Goal: Task Accomplishment & Management: Complete application form

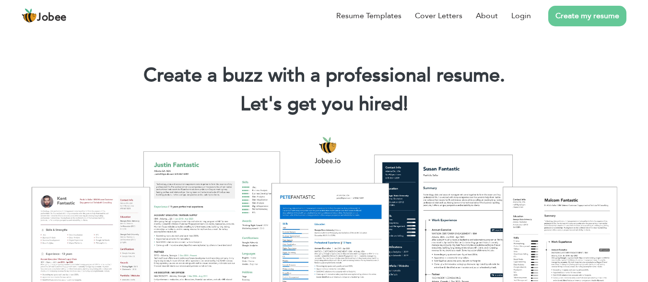
click at [583, 17] on link "Create my resume" at bounding box center [587, 16] width 78 height 21
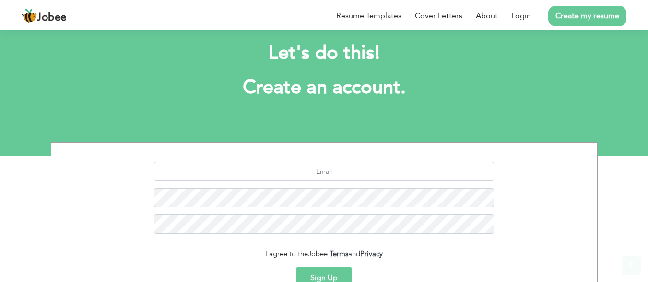
scroll to position [116, 0]
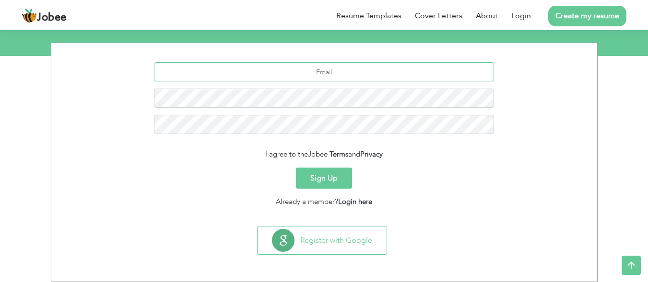
click at [395, 74] on input "text" at bounding box center [324, 71] width 340 height 19
type input "A"
type input "[EMAIL_ADDRESS][DOMAIN_NAME]"
click at [323, 182] on button "Sign Up" at bounding box center [324, 178] width 56 height 21
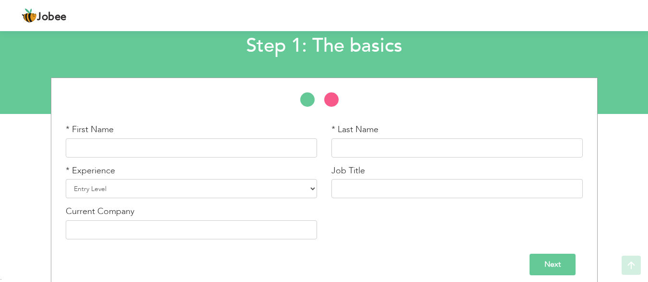
scroll to position [66, 0]
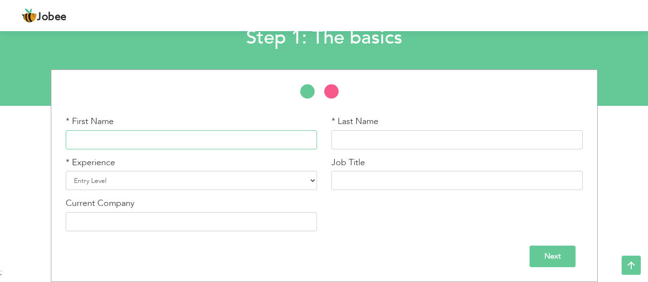
click at [157, 139] on input "text" at bounding box center [191, 139] width 251 height 19
type input "Tauseef"
click at [395, 139] on input "text" at bounding box center [456, 139] width 251 height 19
type input "Afridi"
click at [164, 180] on select "Entry Level Less than 1 Year 1 Year 2 Years 3 Years 4 Years 5 Years 6 Years 7 Y…" at bounding box center [191, 180] width 251 height 19
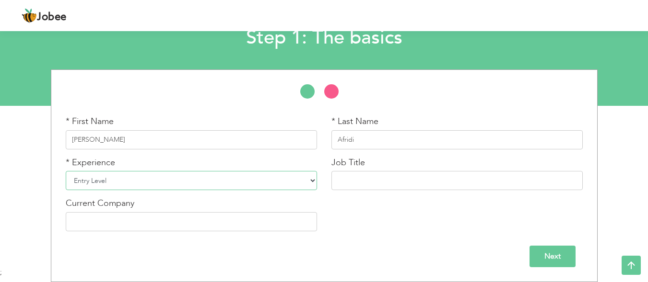
select select "2"
click at [66, 171] on select "Entry Level Less than 1 Year 1 Year 2 Years 3 Years 4 Years 5 Years 6 Years 7 Y…" at bounding box center [191, 180] width 251 height 19
click at [379, 183] on input "text" at bounding box center [456, 180] width 251 height 19
type input "M"
type input "h"
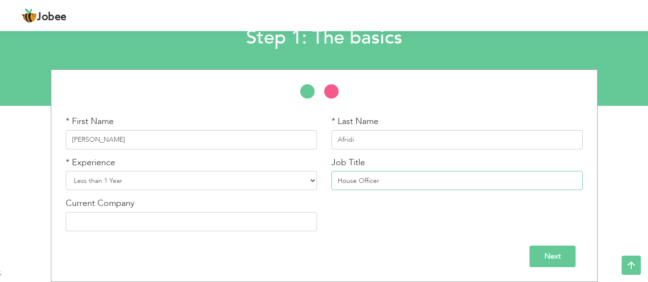
type input "House Officer"
click at [236, 228] on input "text" at bounding box center [191, 221] width 251 height 19
type input "CMH Kashmir Rawalakot"
click at [561, 249] on input "Next" at bounding box center [552, 257] width 46 height 22
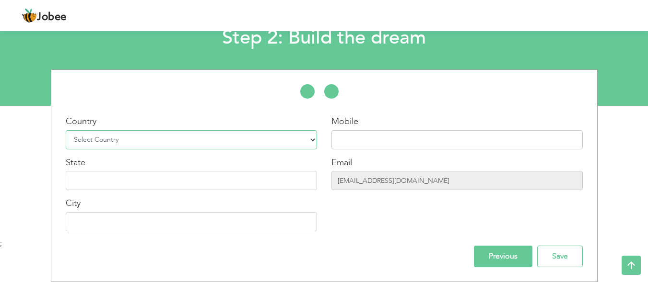
click at [182, 146] on select "Select Country Afghanistan Albania Algeria American Samoa Andorra Angola Anguil…" at bounding box center [191, 139] width 251 height 19
select select "166"
click at [66, 130] on select "Select Country Afghanistan Albania Algeria American Samoa Andorra Angola Anguil…" at bounding box center [191, 139] width 251 height 19
click at [449, 136] on input "text" at bounding box center [456, 139] width 251 height 19
type input "="
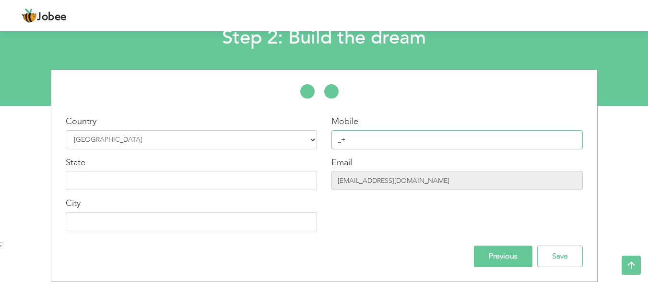
type input "_"
type input "[PHONE_NUMBER]"
click at [234, 183] on input "text" at bounding box center [191, 180] width 251 height 19
type input "KPK"
click at [237, 220] on input "text" at bounding box center [191, 221] width 251 height 19
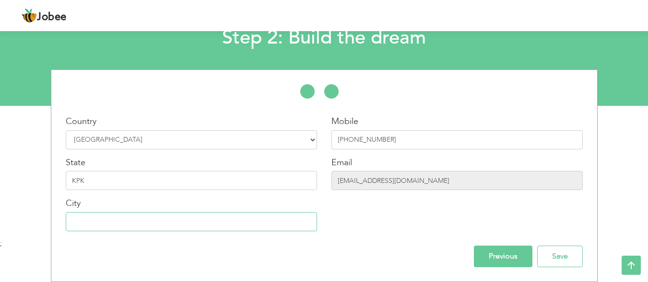
type input "m"
type input "Mardan"
click at [543, 258] on input "Save" at bounding box center [560, 257] width 46 height 22
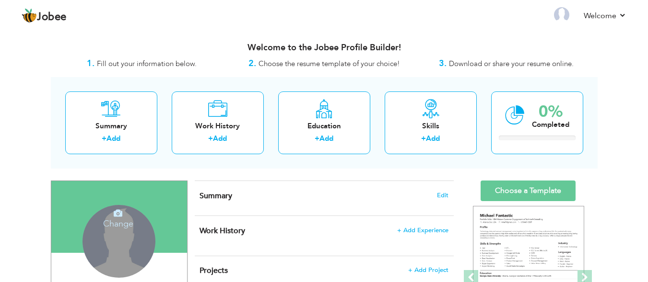
click at [121, 234] on div "Change Remove" at bounding box center [118, 241] width 73 height 73
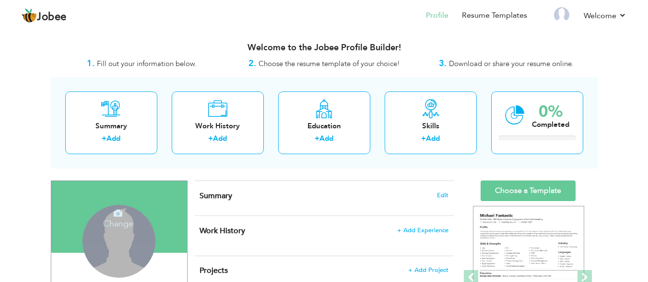
click at [118, 210] on icon at bounding box center [118, 213] width 9 height 9
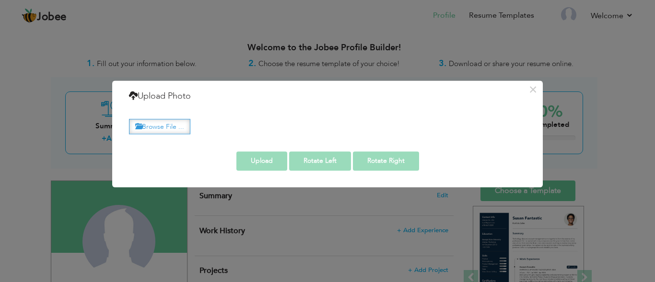
click at [170, 121] on label "Browse File ..." at bounding box center [159, 126] width 61 height 15
click at [0, 0] on input "Browse File ..." at bounding box center [0, 0] width 0 height 0
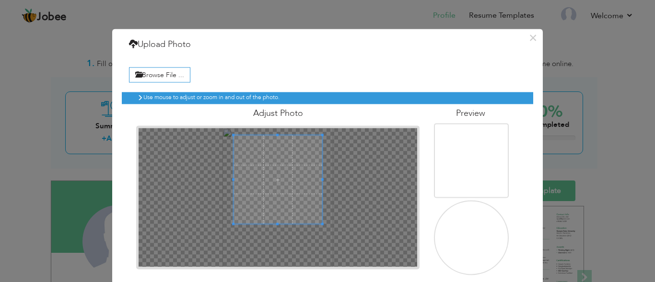
click at [274, 174] on span at bounding box center [277, 179] width 89 height 89
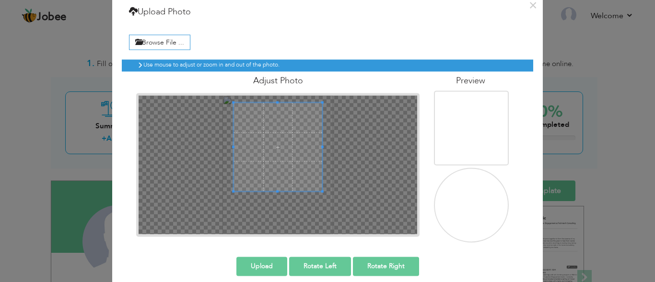
scroll to position [43, 0]
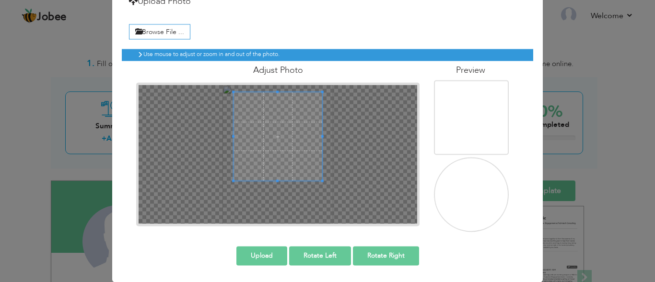
click at [260, 260] on button "Upload" at bounding box center [261, 255] width 51 height 19
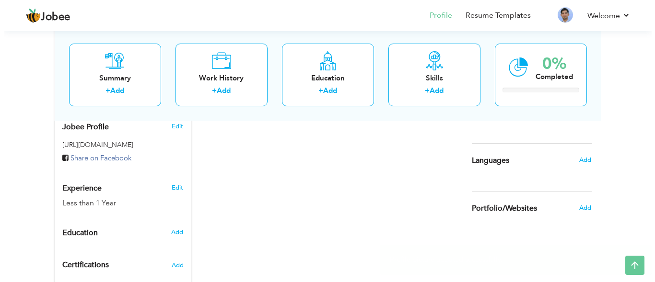
scroll to position [319, 0]
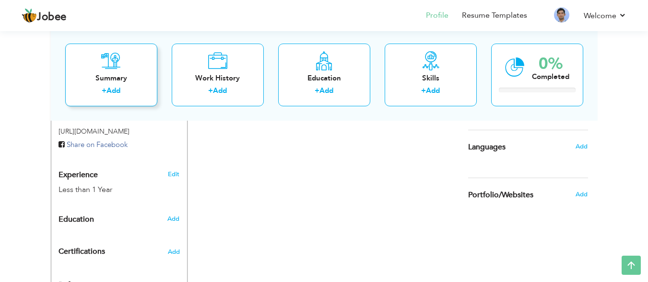
click at [115, 88] on link "Add" at bounding box center [113, 91] width 14 height 10
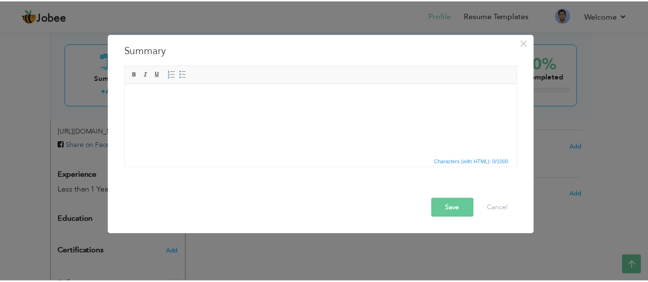
scroll to position [0, 0]
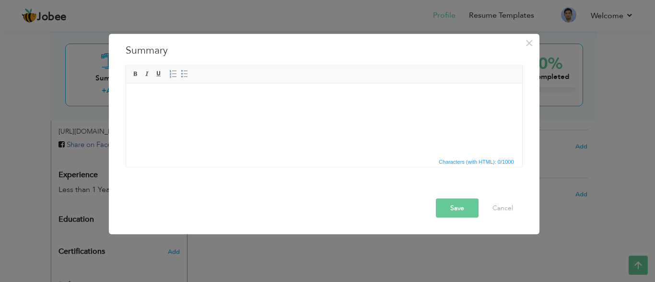
drag, startPoint x: 134, startPoint y: 96, endPoint x: 328, endPoint y: 149, distance: 201.0
click at [328, 113] on html at bounding box center [324, 97] width 396 height 29
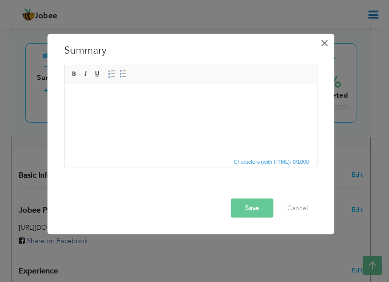
drag, startPoint x: 8, startPoint y: 8, endPoint x: 327, endPoint y: 43, distance: 321.1
click at [327, 43] on span "×" at bounding box center [324, 42] width 8 height 17
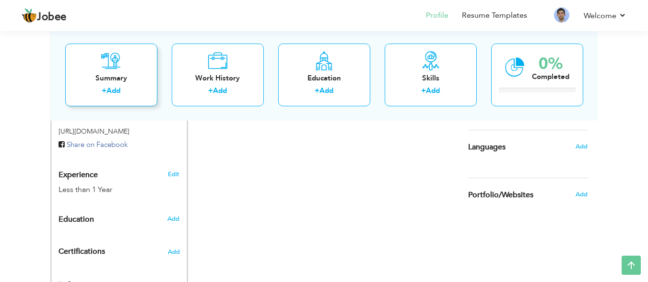
click at [129, 91] on div "+ Add" at bounding box center [111, 92] width 77 height 12
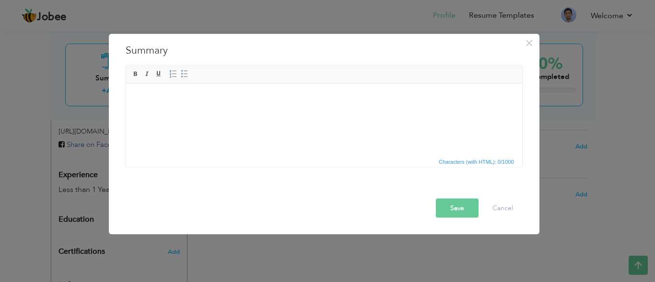
click at [160, 99] on body at bounding box center [323, 98] width 377 height 10
click at [453, 211] on button "Save" at bounding box center [457, 207] width 43 height 19
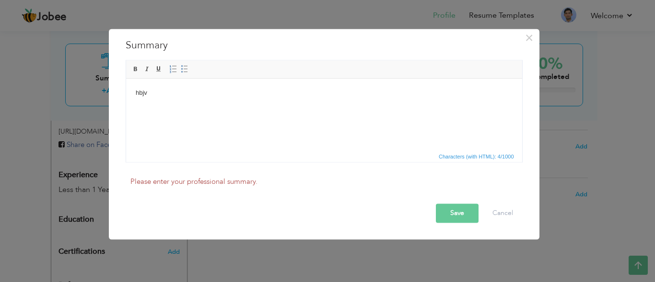
click at [152, 93] on body "hbjv" at bounding box center [323, 93] width 377 height 10
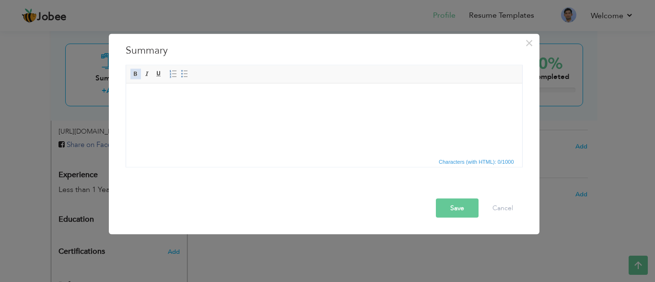
click at [136, 73] on span at bounding box center [136, 74] width 8 height 8
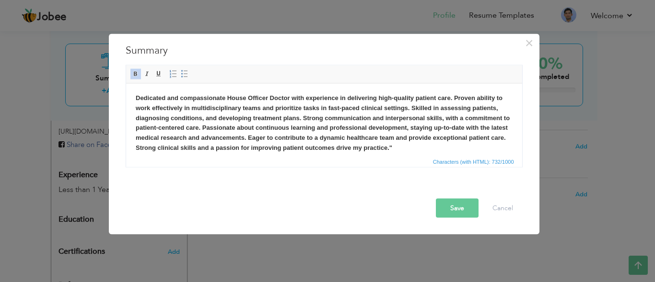
click at [450, 211] on button "Save" at bounding box center [457, 207] width 43 height 19
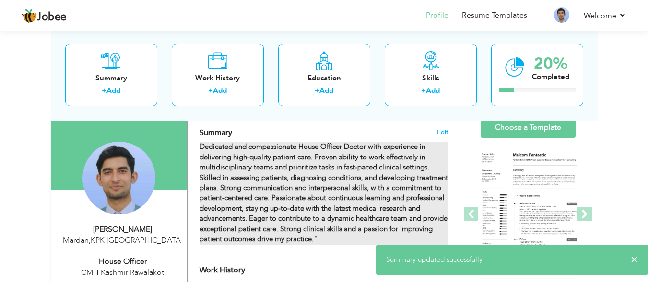
scroll to position [79, 0]
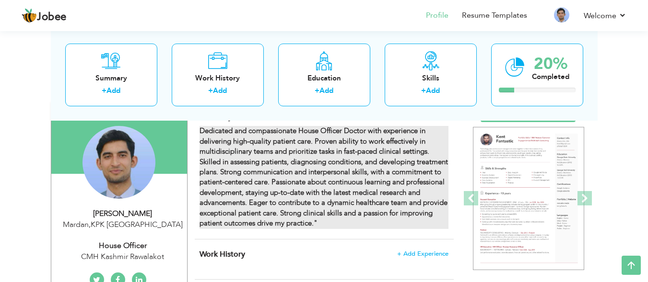
click at [201, 142] on strong "Dedicated and compassionate House Officer Doctor with experience in delivering …" at bounding box center [323, 177] width 248 height 102
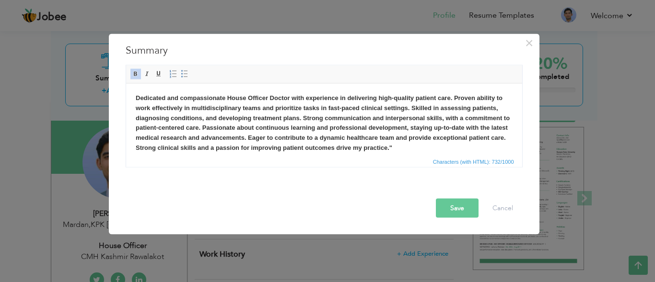
click at [338, 100] on strong "Dedicated and compassionate House Officer Doctor with experience in delivering …" at bounding box center [322, 122] width 374 height 57
click at [348, 100] on strong "Dedicated and compassionate House Officer Doctor with experience of ()in delive…" at bounding box center [322, 122] width 374 height 57
click at [461, 212] on button "Save" at bounding box center [457, 207] width 43 height 19
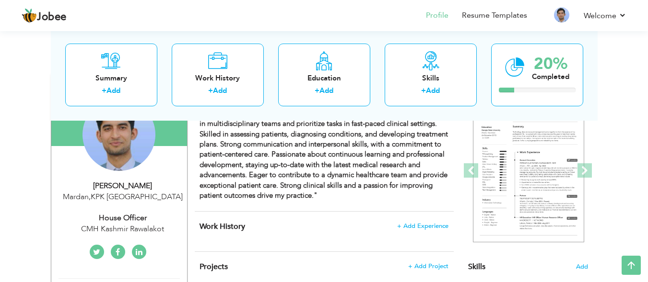
scroll to position [102, 0]
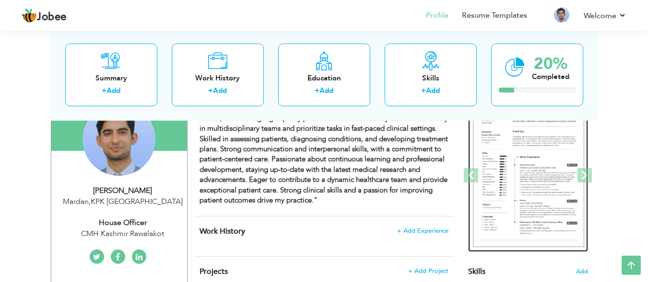
click at [511, 208] on img at bounding box center [528, 176] width 111 height 144
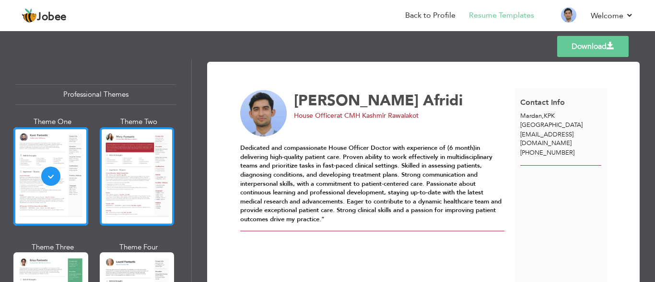
click at [111, 185] on div at bounding box center [137, 177] width 75 height 98
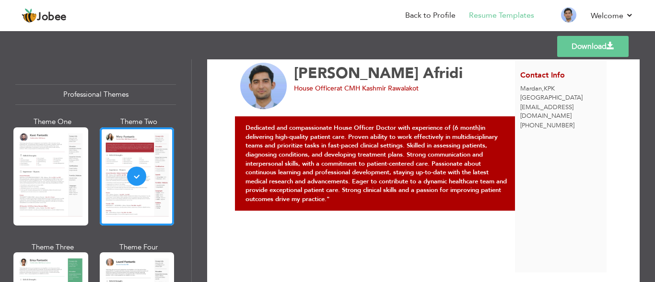
scroll to position [48, 0]
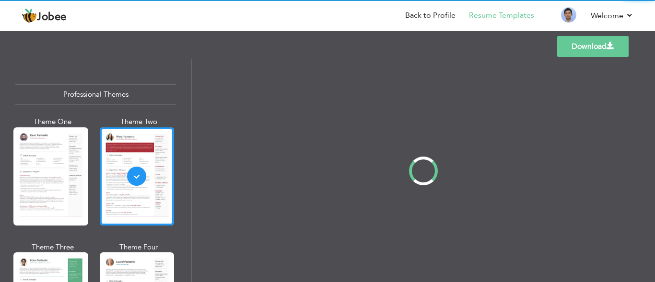
scroll to position [0, 0]
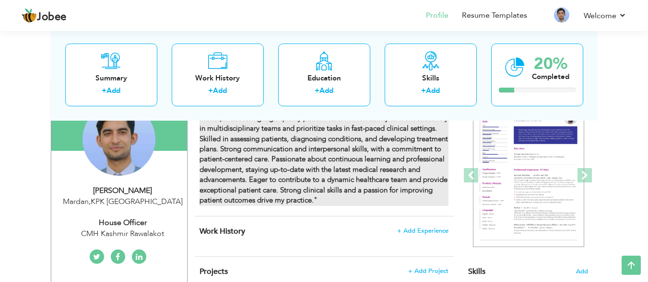
click at [291, 174] on strong "Dedicated and compassionate House Officer Doctor with experience of (6 month)in…" at bounding box center [323, 154] width 248 height 102
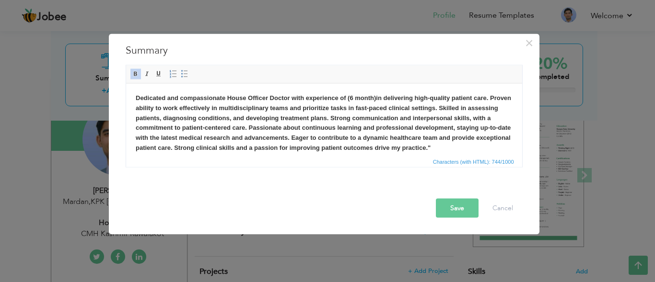
drag, startPoint x: 488, startPoint y: 145, endPoint x: 159, endPoint y: 96, distance: 332.9
click at [159, 96] on strong "Dedicated and compassionate House Officer Doctor with experience of (6 month)in…" at bounding box center [322, 122] width 375 height 57
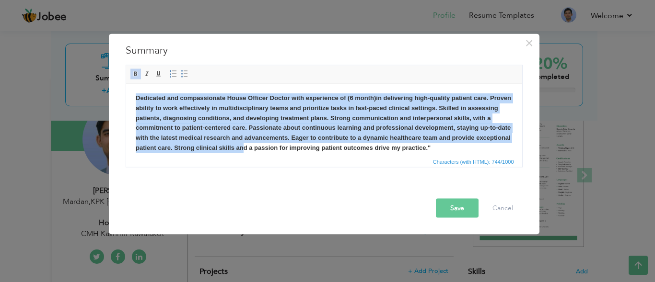
scroll to position [7, 0]
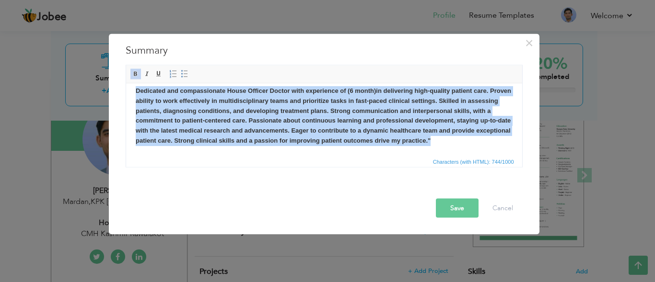
drag, startPoint x: 134, startPoint y: 96, endPoint x: 498, endPoint y: 150, distance: 368.2
click at [498, 150] on html "Dedicated and compassionate House Officer Doctor with experience of (6 month)in…" at bounding box center [324, 115] width 396 height 79
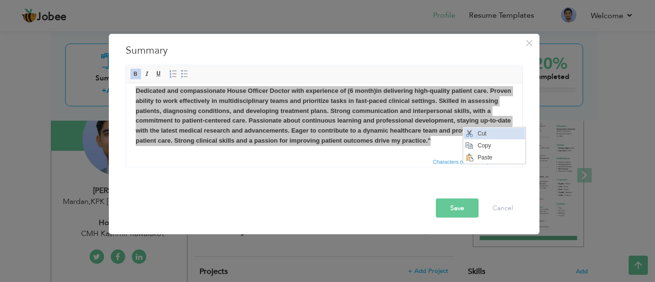
scroll to position [0, 0]
click at [491, 133] on span "Cut" at bounding box center [500, 134] width 50 height 12
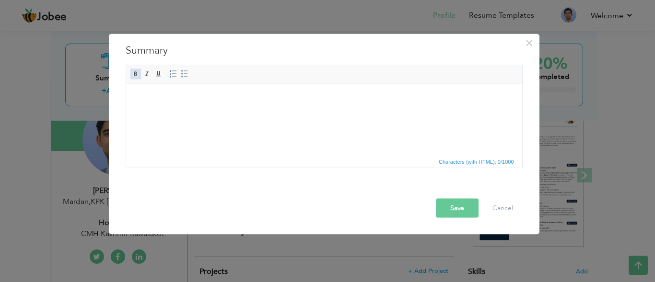
drag, startPoint x: 28, startPoint y: 26, endPoint x: 137, endPoint y: 74, distance: 118.9
click at [137, 74] on span at bounding box center [136, 74] width 8 height 8
drag, startPoint x: 186, startPoint y: 61, endPoint x: 318, endPoint y: 158, distance: 163.6
click at [318, 160] on span "Characters (with HTML): 0/1000" at bounding box center [324, 161] width 396 height 12
drag, startPoint x: 166, startPoint y: 107, endPoint x: 140, endPoint y: 96, distance: 27.5
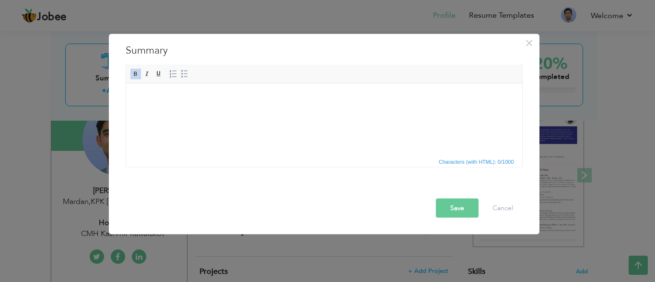
click at [140, 96] on body at bounding box center [323, 98] width 377 height 10
click at [141, 96] on body at bounding box center [323, 98] width 377 height 10
click at [150, 70] on span at bounding box center [147, 74] width 8 height 8
click at [130, 73] on link "Bold" at bounding box center [135, 74] width 11 height 11
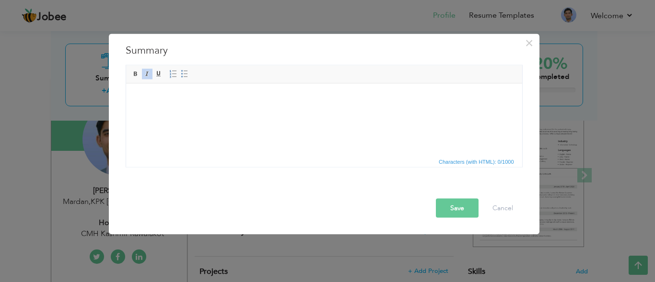
drag, startPoint x: 151, startPoint y: 104, endPoint x: 465, endPoint y: 135, distance: 315.4
click at [465, 113] on html at bounding box center [324, 97] width 396 height 29
click at [445, 208] on button "Save" at bounding box center [457, 207] width 43 height 19
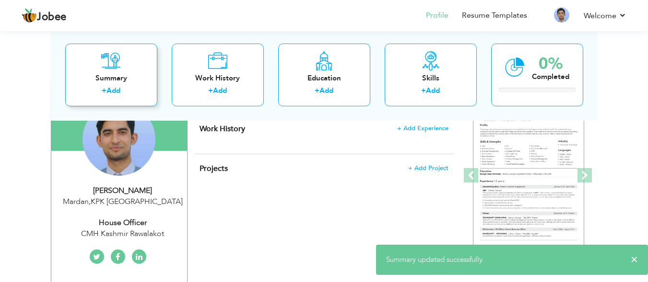
click at [122, 88] on div "+ Add" at bounding box center [111, 92] width 77 height 12
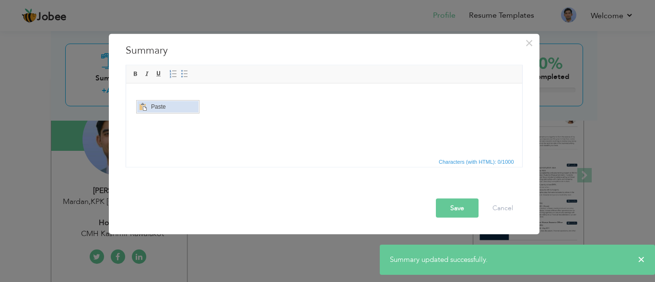
click at [171, 106] on span "Paste" at bounding box center [173, 107] width 50 height 12
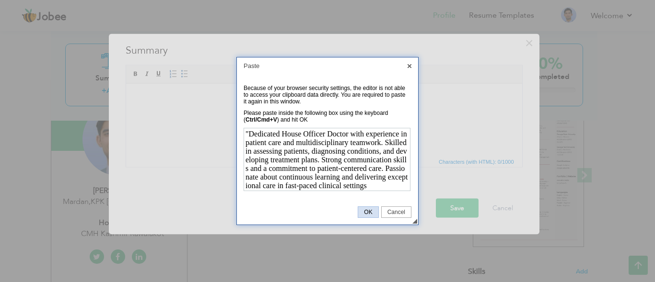
click at [367, 209] on span "OK" at bounding box center [368, 212] width 20 height 7
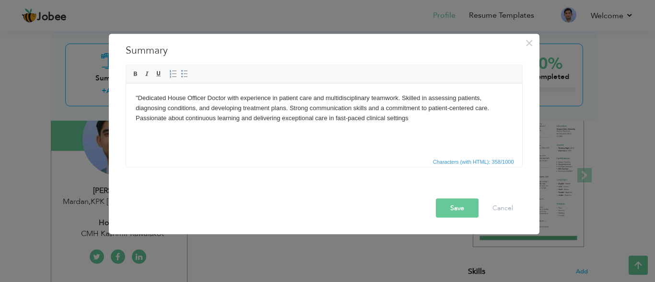
click at [167, 98] on body ""Dedicated House Officer Doctor with experience in patient care and multidiscip…" at bounding box center [323, 108] width 377 height 30
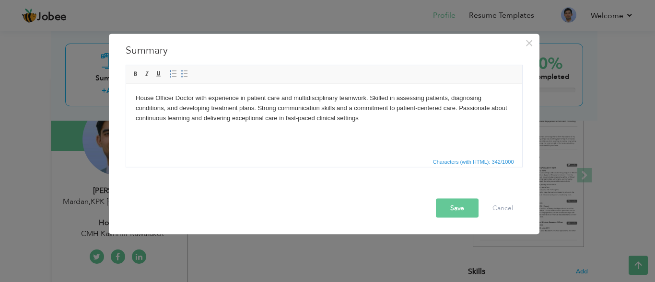
click at [205, 97] on body "House Officer Doctor with experience in patient care and multidisciplinary team…" at bounding box center [323, 108] width 377 height 30
click at [450, 210] on button "Save" at bounding box center [457, 207] width 43 height 19
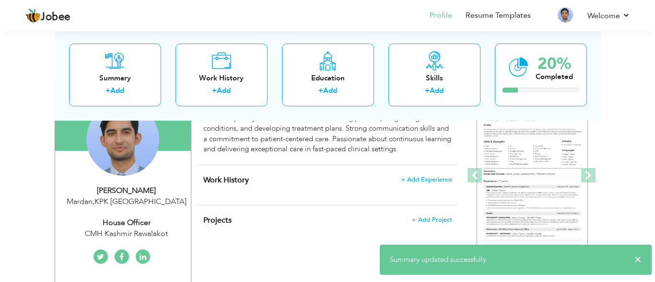
scroll to position [150, 0]
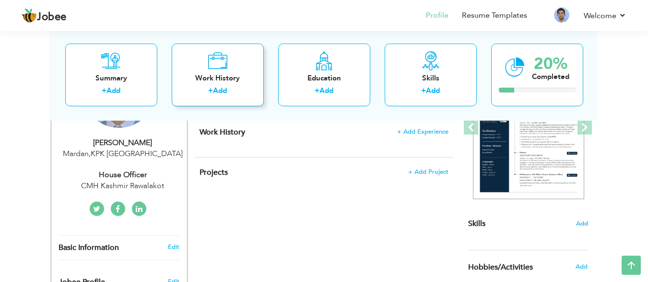
click at [219, 85] on div "Work History + Add" at bounding box center [218, 74] width 92 height 63
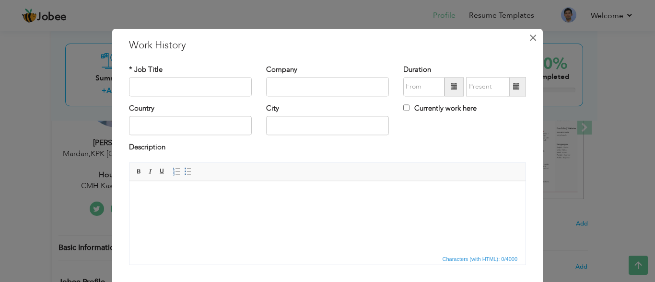
click at [525, 39] on button "×" at bounding box center [532, 37] width 15 height 15
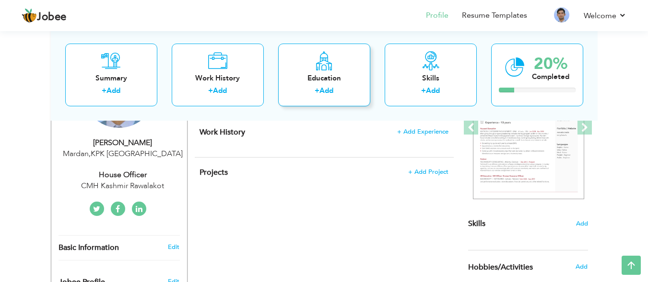
click at [330, 78] on div "Education" at bounding box center [324, 78] width 77 height 10
radio input "true"
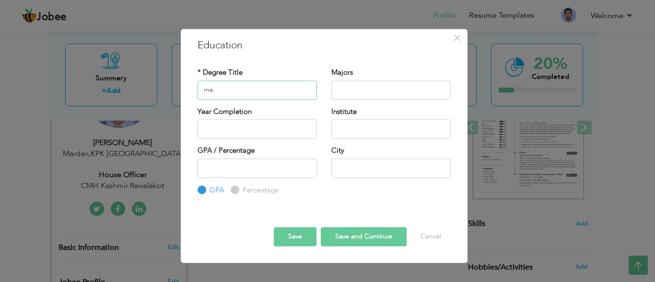
type input "m"
type input "Matric"
click at [358, 92] on input "text" at bounding box center [390, 90] width 119 height 19
type input "Science"
paste input "GOVT MODEL HIGH BANK ROAD MARDAN"
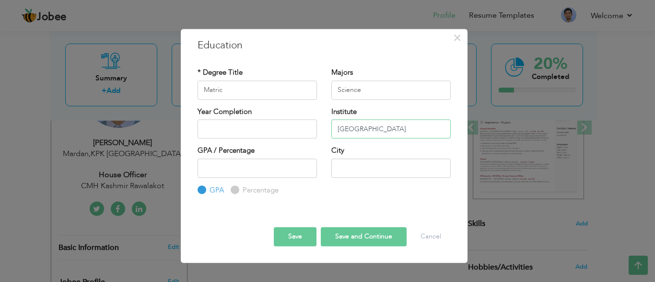
scroll to position [0, 29]
type input "GOVT MODEL HIGH BANK ROAD MARDAN"
click at [243, 121] on input "2025" at bounding box center [256, 128] width 119 height 19
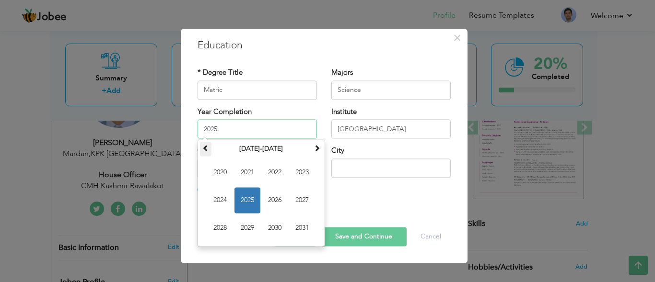
click at [209, 149] on th at bounding box center [206, 149] width 12 height 14
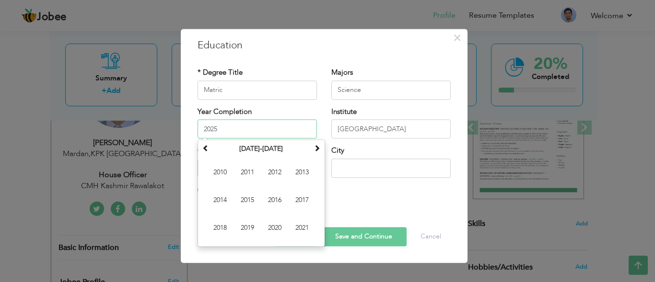
click at [301, 205] on span "2017" at bounding box center [302, 200] width 26 height 26
type input "2017"
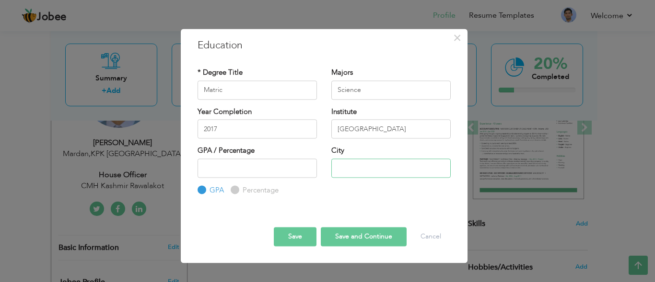
click at [356, 171] on input "text" at bounding box center [390, 168] width 119 height 19
type input "Mardan"
click at [295, 241] on button "Save" at bounding box center [295, 237] width 43 height 19
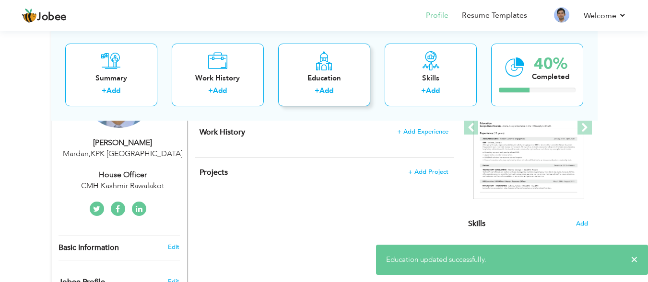
click at [309, 73] on div "Education" at bounding box center [324, 78] width 77 height 10
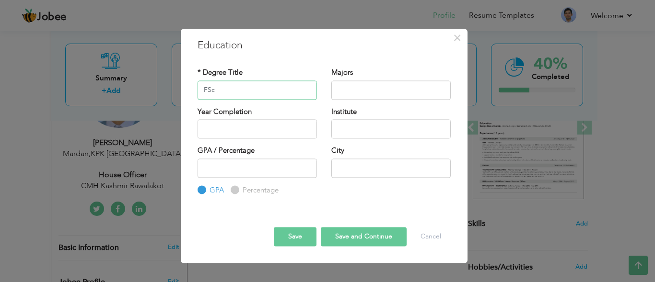
type input "FSc"
click at [358, 87] on input "text" at bounding box center [390, 90] width 119 height 19
type input "Medical"
paste input "GOVT POST GRADUATE COLLEGE MARDAN"
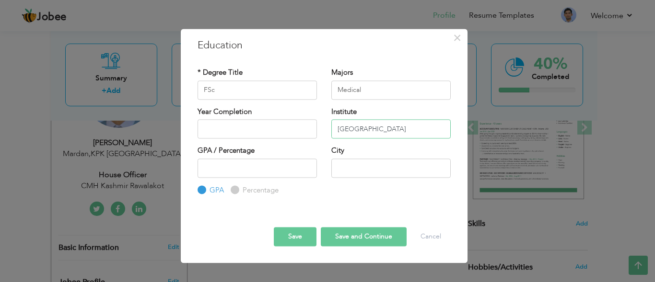
type input "GOVT POST GRADUATE COLLEGE MARDAN"
click at [268, 131] on input "text" at bounding box center [256, 128] width 119 height 19
click at [229, 118] on div "Year Completion" at bounding box center [256, 123] width 119 height 32
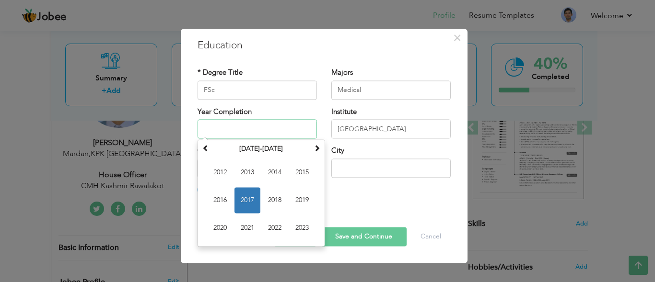
click at [234, 131] on input "text" at bounding box center [256, 128] width 119 height 19
click at [308, 202] on span "2019" at bounding box center [302, 200] width 26 height 26
type input "2019"
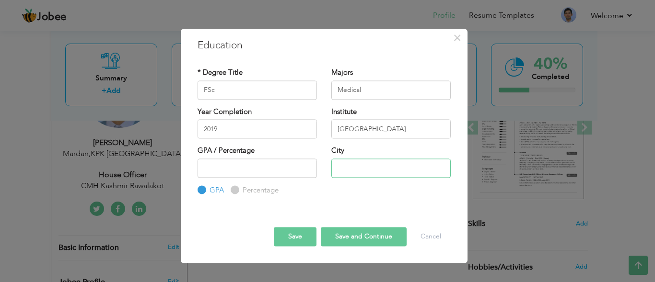
click at [357, 166] on input "text" at bounding box center [390, 168] width 119 height 19
type input "Mardan"
click at [364, 237] on button "Save and Continue" at bounding box center [364, 237] width 86 height 19
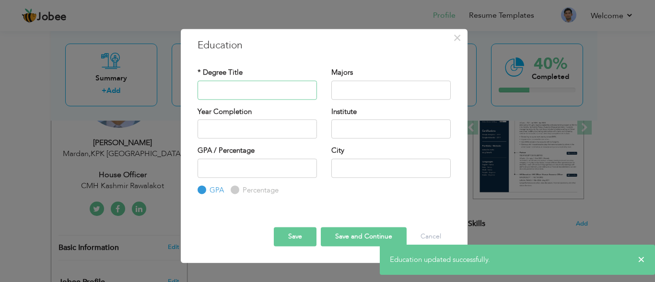
click at [232, 94] on input "text" at bounding box center [256, 90] width 119 height 19
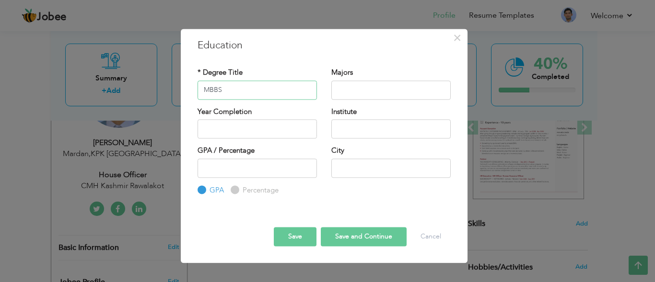
type input "MBBS"
click at [366, 95] on input "text" at bounding box center [390, 90] width 119 height 19
type input "Medical"
paste input "INTERNATIONAL MEDICAL UNIVERSITY BISHKEK"
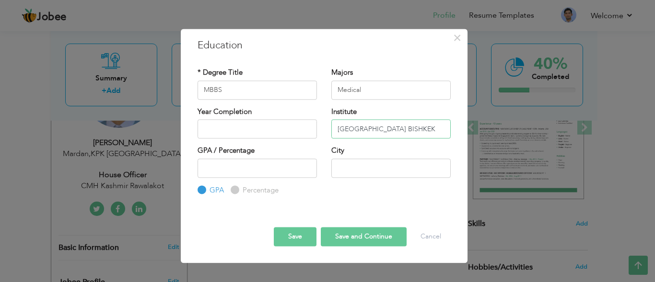
type input "INTERNATIONAL MEDICAL UNIVERSITY BISHKEK"
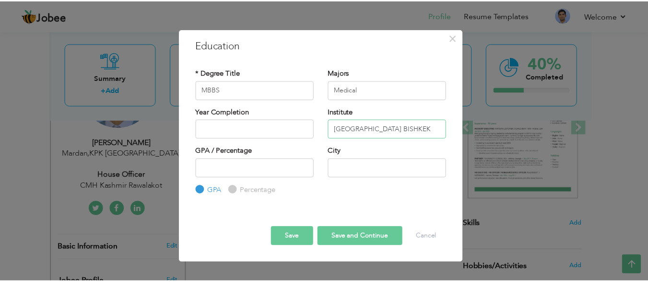
scroll to position [0, 0]
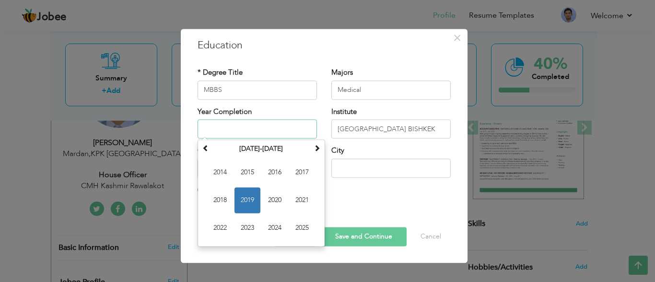
click at [262, 126] on input "text" at bounding box center [256, 128] width 119 height 19
drag, startPoint x: 274, startPoint y: 230, endPoint x: 286, endPoint y: 202, distance: 30.5
click at [274, 231] on span "2024" at bounding box center [275, 228] width 26 height 26
type input "2024"
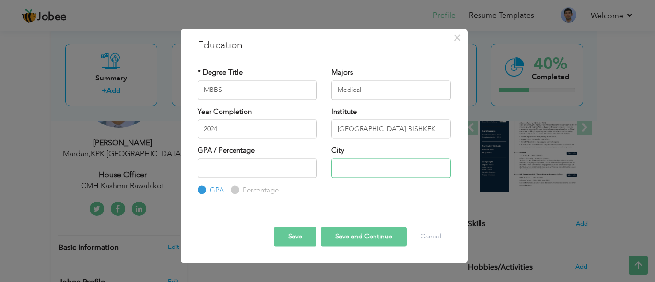
drag, startPoint x: 371, startPoint y: 157, endPoint x: 383, endPoint y: 171, distance: 18.0
paste input "BISHKEK"
type input "BISHKEK"
drag, startPoint x: 296, startPoint y: 237, endPoint x: 305, endPoint y: 229, distance: 11.9
click at [295, 235] on button "Save" at bounding box center [295, 237] width 43 height 19
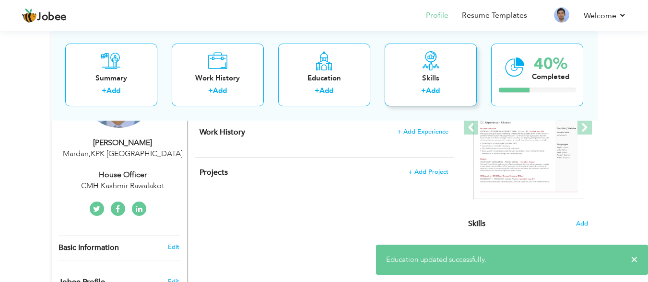
click at [422, 79] on div "Skills" at bounding box center [430, 78] width 77 height 10
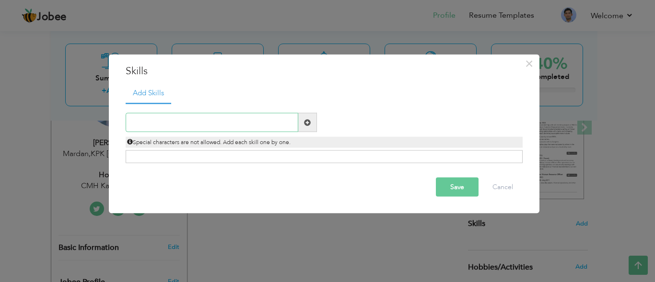
type input "W"
type input "Emergency care Management"
click at [307, 124] on span at bounding box center [307, 122] width 7 height 7
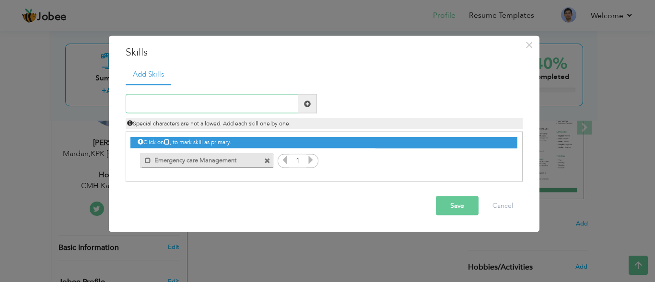
click at [259, 109] on input "text" at bounding box center [212, 103] width 173 height 19
type input "Surgical Assistance"
drag, startPoint x: 310, startPoint y: 107, endPoint x: 284, endPoint y: 104, distance: 25.6
click at [309, 106] on span at bounding box center [307, 103] width 7 height 7
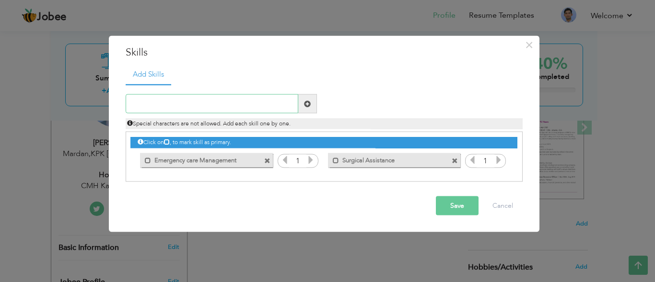
drag, startPoint x: 207, startPoint y: 110, endPoint x: 200, endPoint y: 96, distance: 15.2
click at [207, 106] on input "text" at bounding box center [212, 103] width 173 height 19
type input "Inpatient Care"
click at [305, 106] on span at bounding box center [307, 103] width 7 height 7
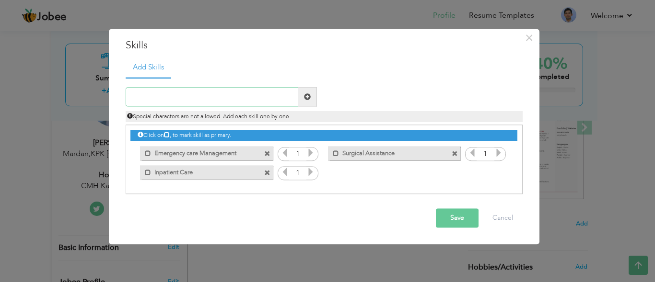
click at [186, 97] on input "text" at bounding box center [212, 97] width 173 height 19
type input "b"
type input "Basic Surgical Procedure"
click at [304, 98] on span at bounding box center [307, 96] width 7 height 7
click at [247, 101] on input "text" at bounding box center [212, 97] width 173 height 19
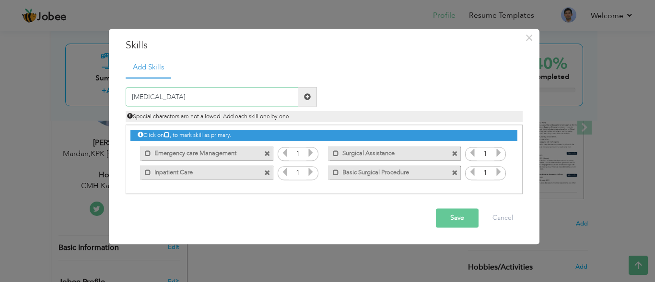
type input "Pleural Tap"
click at [315, 100] on span at bounding box center [307, 97] width 19 height 19
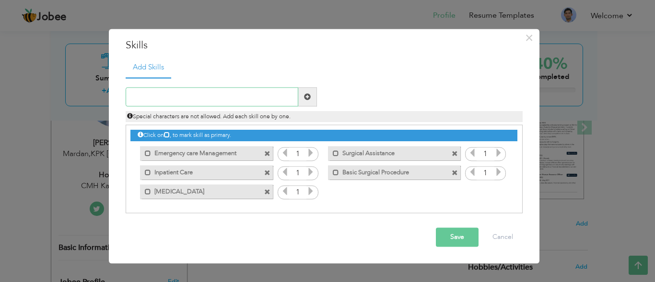
click at [249, 102] on input "text" at bounding box center [212, 97] width 173 height 19
type input "Ascitic Tap"
click at [310, 95] on span at bounding box center [307, 96] width 7 height 7
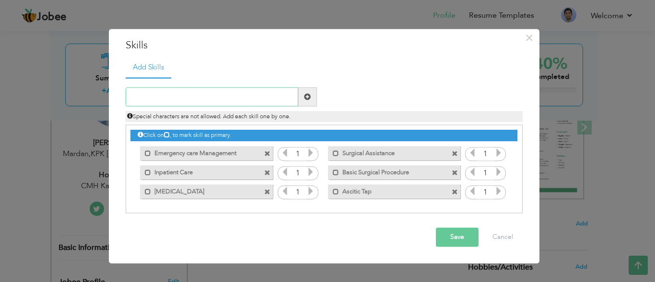
click at [256, 104] on input "text" at bounding box center [212, 97] width 173 height 19
type input "OutPatient Care Coordination"
click at [311, 102] on span at bounding box center [307, 97] width 19 height 19
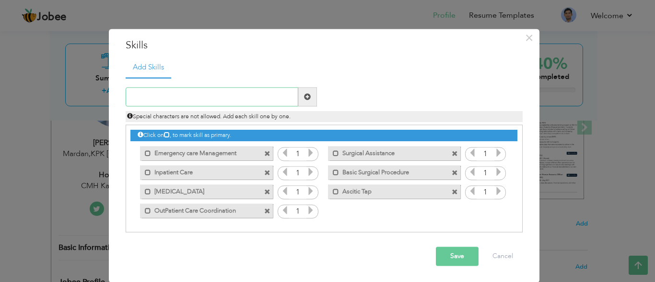
click at [179, 94] on input "text" at bounding box center [212, 97] width 173 height 19
click at [134, 98] on input "paediatric Care" at bounding box center [212, 97] width 173 height 19
type input "Paediatric Care"
click at [304, 98] on span at bounding box center [307, 96] width 7 height 7
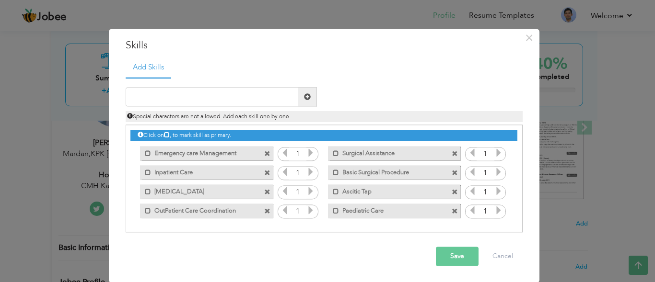
click at [306, 101] on span at bounding box center [307, 97] width 19 height 19
click at [236, 102] on input "text" at bounding box center [212, 97] width 173 height 19
type input "Urinary Catheterization"
click at [302, 92] on span at bounding box center [307, 97] width 19 height 19
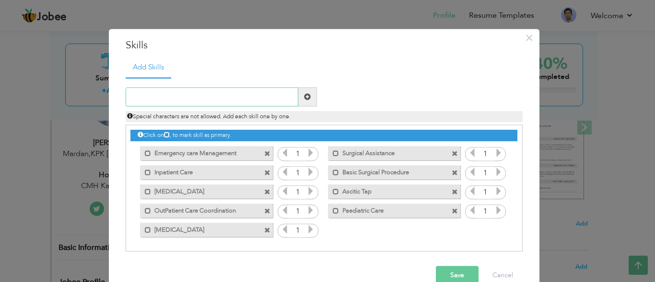
click at [270, 101] on input "text" at bounding box center [212, 97] width 173 height 19
type input "Lumbar Puncture"
click at [304, 98] on span at bounding box center [307, 96] width 7 height 7
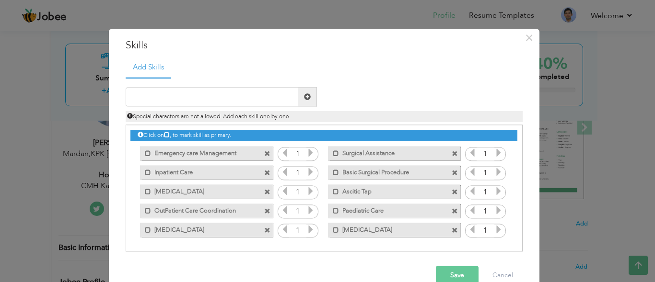
click at [463, 276] on button "Save" at bounding box center [457, 276] width 43 height 19
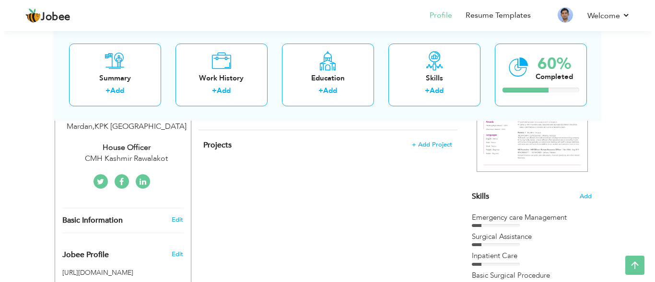
scroll to position [198, 0]
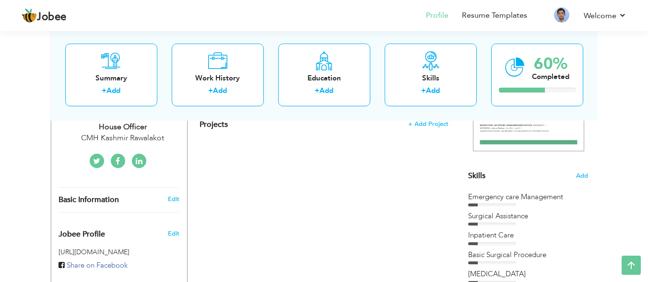
click at [174, 195] on h3 "Edit" at bounding box center [174, 199] width 12 height 9
type input "Tauseef"
type input "Afridi"
type input "+923189118325"
select select "number:166"
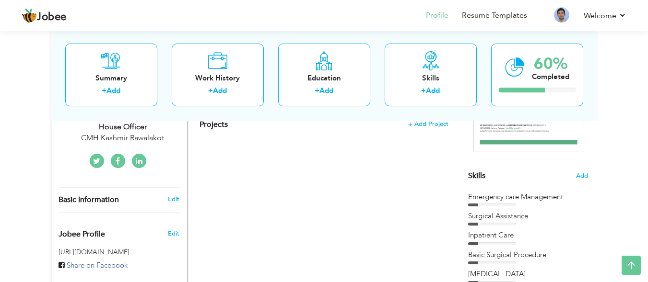
type input "KPK"
type input "Mardan"
select select "number:2"
type input "CMH Kashmir Rawalakot"
type input "House Officer"
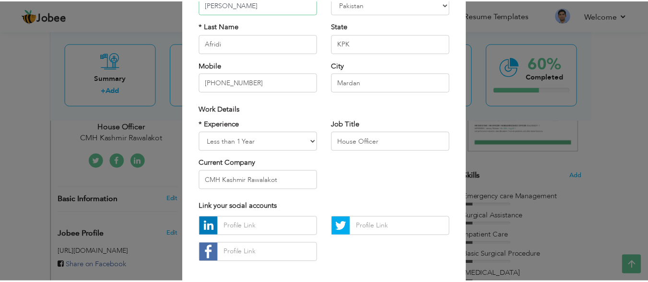
scroll to position [144, 0]
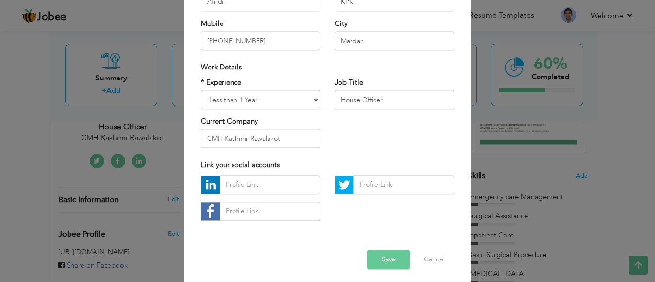
click at [383, 265] on button "Save" at bounding box center [388, 259] width 43 height 19
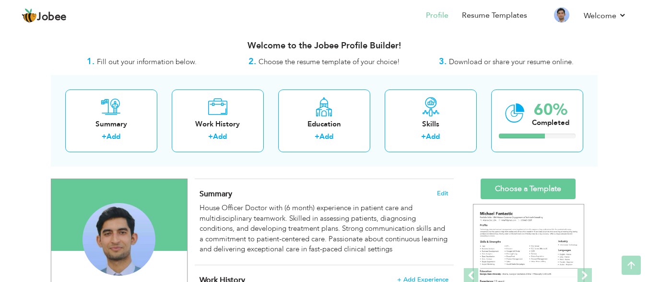
scroll to position [0, 0]
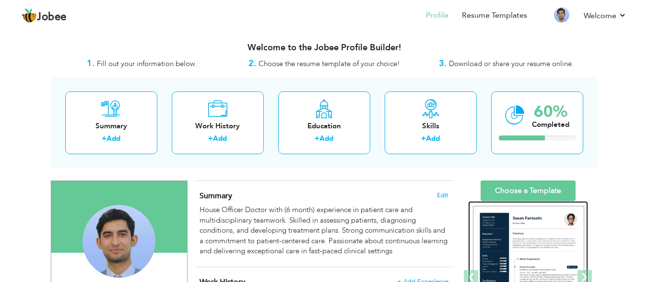
drag, startPoint x: 518, startPoint y: 236, endPoint x: 513, endPoint y: 231, distance: 6.4
click at [518, 235] on img at bounding box center [528, 278] width 111 height 144
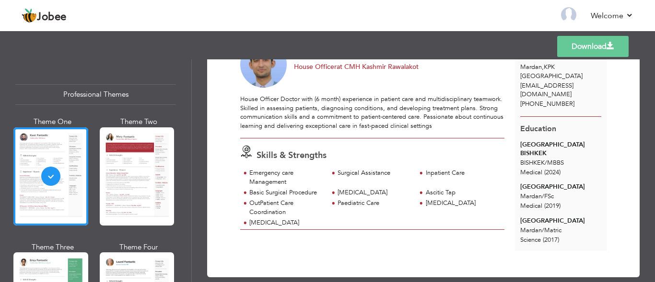
scroll to position [70, 0]
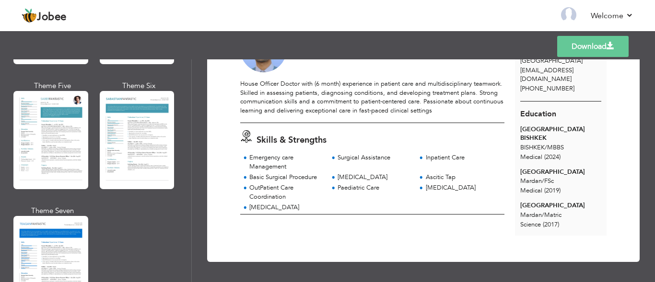
scroll to position [1307, 0]
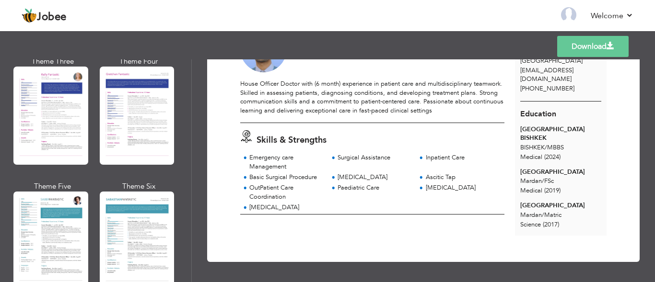
drag, startPoint x: 53, startPoint y: 214, endPoint x: 50, endPoint y: 197, distance: 17.5
click at [49, 209] on div at bounding box center [50, 241] width 75 height 98
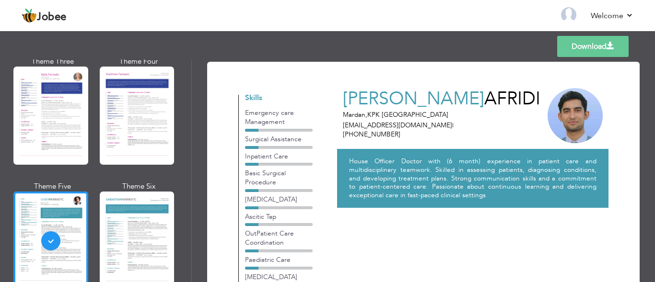
scroll to position [0, 0]
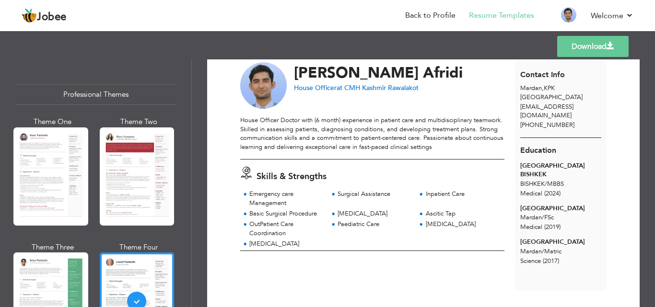
scroll to position [58, 0]
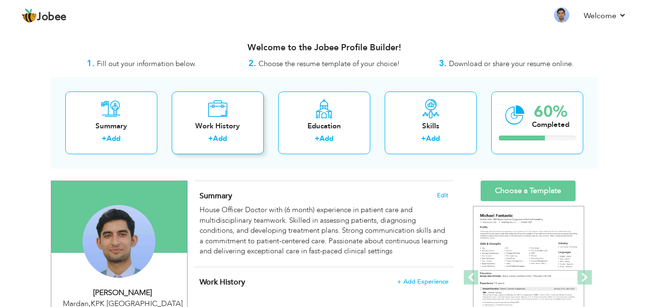
click at [218, 114] on icon at bounding box center [218, 108] width 20 height 19
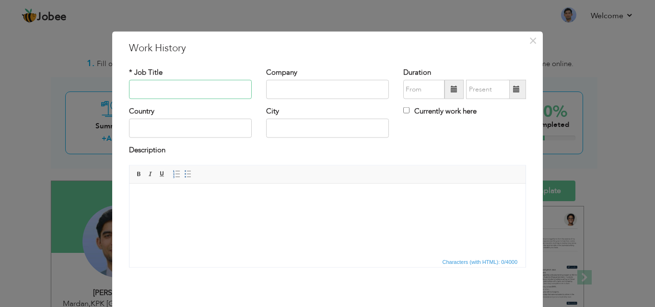
click at [210, 92] on input "text" at bounding box center [190, 89] width 123 height 19
type input "House Officer"
click at [290, 88] on input "text" at bounding box center [327, 89] width 123 height 19
type input "c"
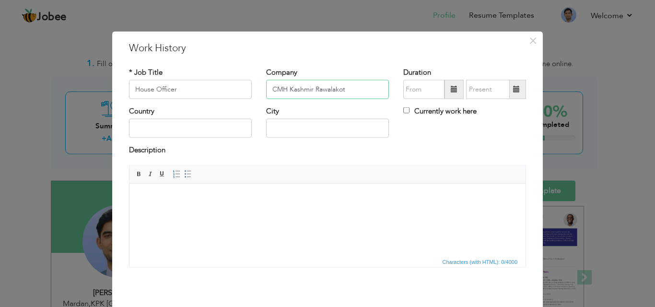
type input "CMH Kashmir Rawalakot"
click at [406, 110] on label "Currently work here" at bounding box center [439, 111] width 73 height 10
click at [406, 110] on input "Currently work here" at bounding box center [406, 110] width 6 height 6
checkbox input "true"
click at [439, 89] on input "09/2025" at bounding box center [423, 89] width 41 height 19
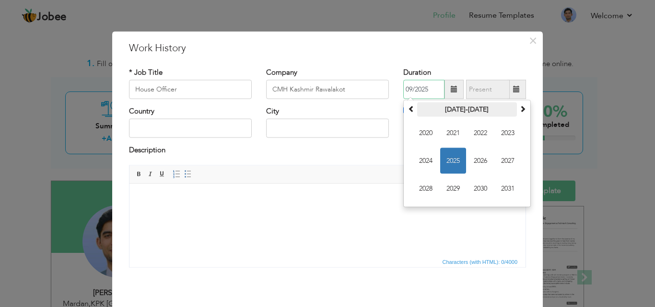
click at [450, 108] on th "2020-2031" at bounding box center [467, 110] width 100 height 14
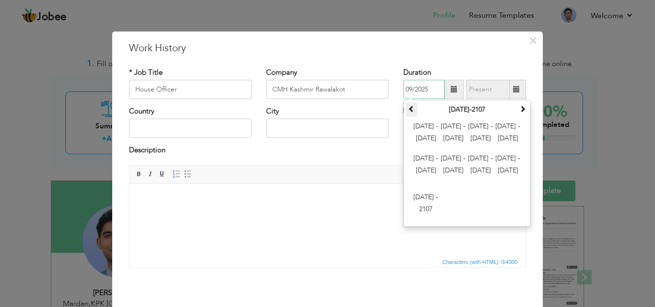
click at [410, 109] on span at bounding box center [411, 108] width 7 height 7
click at [452, 90] on span at bounding box center [454, 89] width 7 height 7
click at [408, 105] on span at bounding box center [411, 108] width 7 height 7
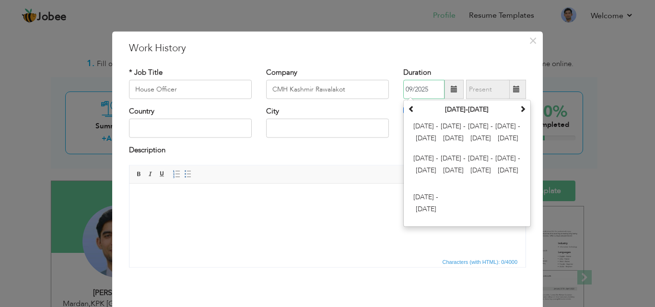
click at [411, 89] on input "09/2025" at bounding box center [423, 89] width 41 height 19
click at [408, 90] on input "09/2025" at bounding box center [423, 89] width 41 height 19
click at [425, 89] on input "12/2025" at bounding box center [423, 89] width 41 height 19
type input "12/2024"
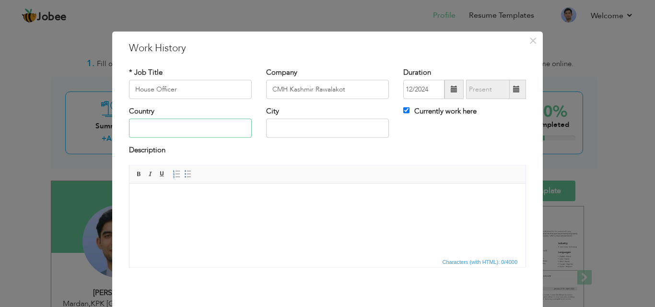
click at [216, 131] on input "text" at bounding box center [190, 128] width 123 height 19
type input "p"
type input "Pakistan"
click at [287, 134] on input "text" at bounding box center [327, 128] width 123 height 19
type input "Kashmir"
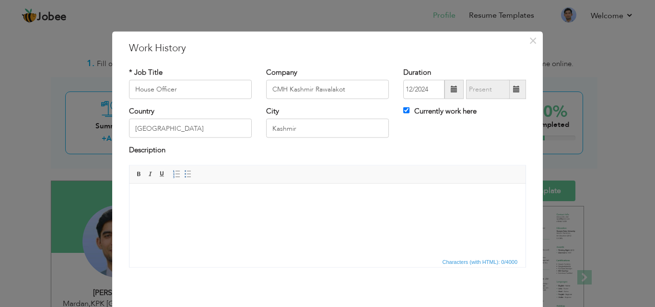
drag, startPoint x: 184, startPoint y: 216, endPoint x: 163, endPoint y: 222, distance: 22.0
click at [163, 213] on html at bounding box center [327, 198] width 396 height 29
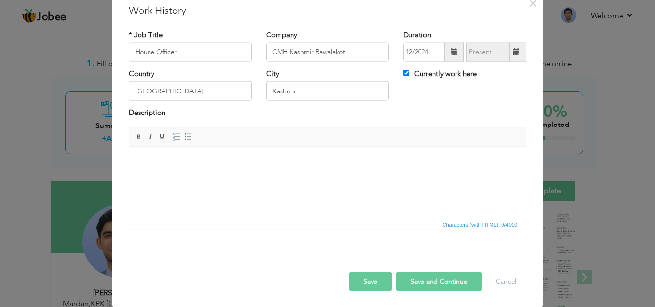
scroll to position [38, 0]
drag, startPoint x: 161, startPoint y: 181, endPoint x: 334, endPoint y: 193, distance: 173.5
click at [334, 175] on html at bounding box center [327, 160] width 396 height 29
click at [335, 175] on html at bounding box center [327, 160] width 396 height 29
drag, startPoint x: 325, startPoint y: 187, endPoint x: 173, endPoint y: 169, distance: 153.6
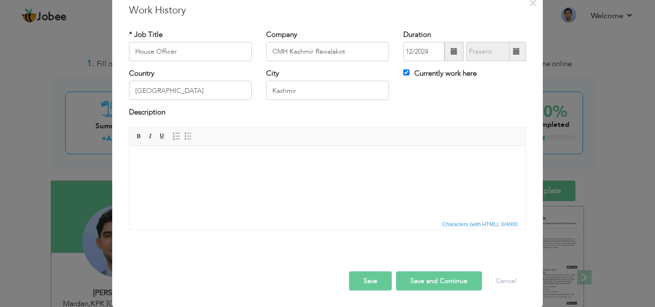
click at [325, 175] on html at bounding box center [327, 160] width 396 height 29
click at [129, 136] on span "Editor toolbars Basic Styles Bold Italic Underline Paragraph Insert/Remove Numb…" at bounding box center [327, 137] width 396 height 18
click at [135, 136] on span at bounding box center [139, 136] width 8 height 8
click at [230, 175] on html "​​​​​​​" at bounding box center [327, 160] width 396 height 29
drag, startPoint x: 197, startPoint y: 181, endPoint x: 191, endPoint y: 175, distance: 8.5
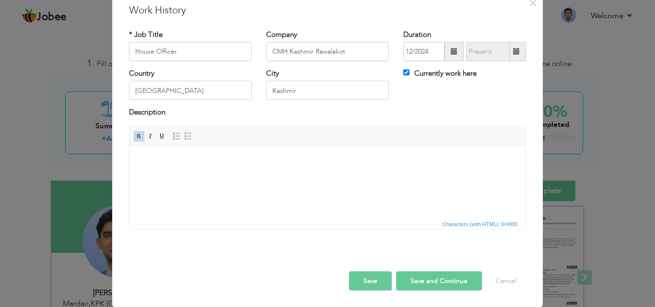
click at [197, 175] on html at bounding box center [327, 160] width 396 height 29
click at [190, 175] on html at bounding box center [327, 160] width 396 height 29
drag, startPoint x: 189, startPoint y: 169, endPoint x: 391, endPoint y: 172, distance: 202.3
drag, startPoint x: 391, startPoint y: 172, endPoint x: 164, endPoint y: 178, distance: 227.3
click at [164, 175] on html at bounding box center [327, 160] width 396 height 29
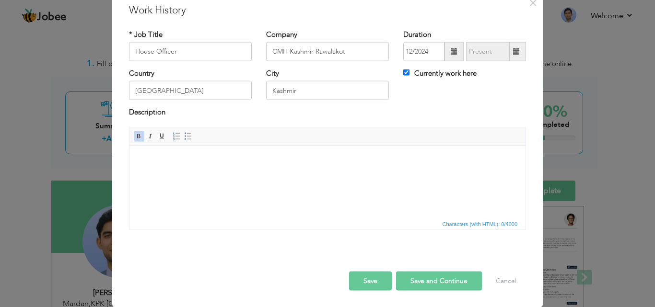
click at [164, 175] on html at bounding box center [327, 160] width 396 height 29
click at [356, 277] on button "Save" at bounding box center [370, 280] width 43 height 19
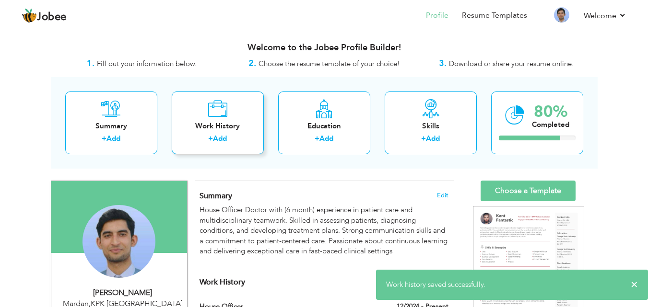
click at [225, 146] on div "+ Add" at bounding box center [217, 140] width 77 height 12
checkbox input "false"
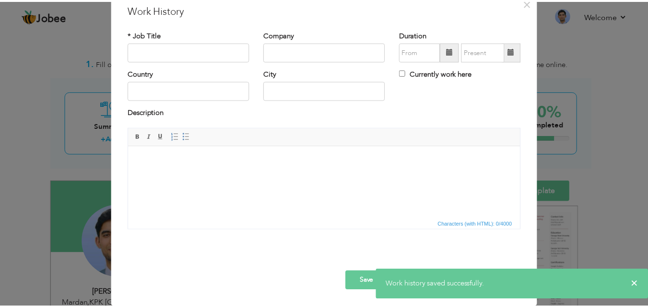
scroll to position [0, 0]
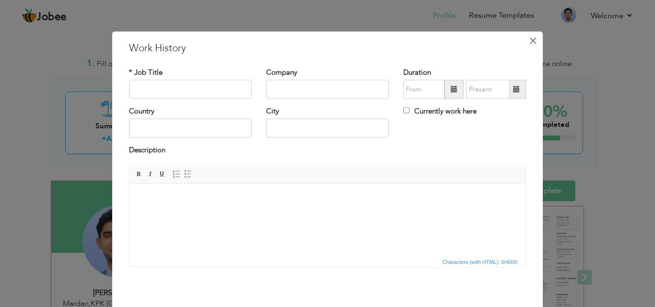
click at [533, 47] on span "×" at bounding box center [533, 40] width 8 height 17
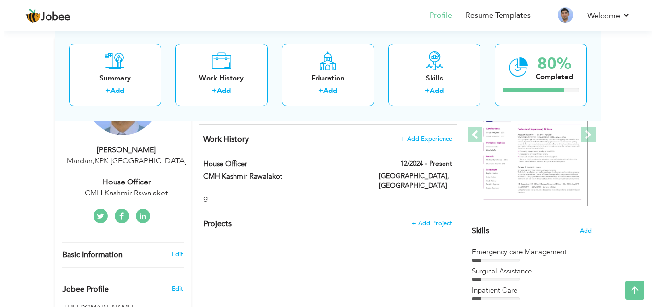
scroll to position [132, 0]
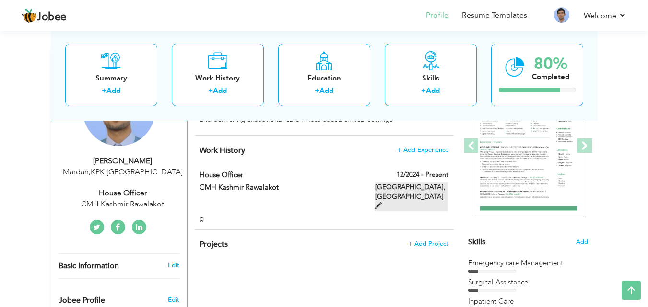
click at [431, 190] on label "Kashmir, Pakistan" at bounding box center [411, 197] width 73 height 29
type input "House Officer"
type input "CMH Kashmir Rawalakot"
type input "12/2024"
type input "Pakistan"
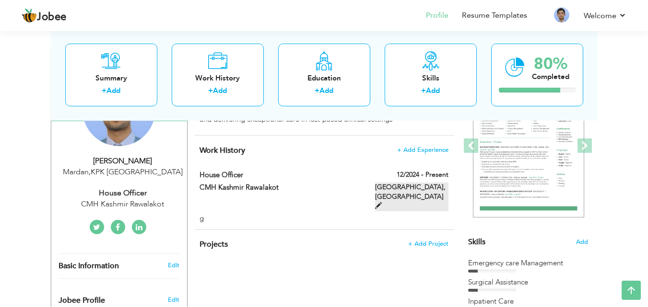
type input "Kashmir"
checkbox input "true"
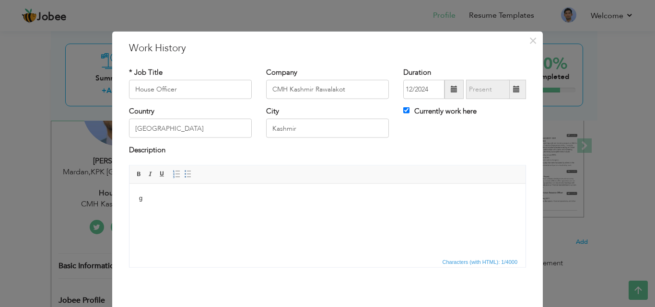
drag, startPoint x: 160, startPoint y: 214, endPoint x: 138, endPoint y: 209, distance: 22.6
click at [138, 209] on html "g" at bounding box center [327, 198] width 396 height 29
click at [145, 205] on html "g" at bounding box center [327, 198] width 396 height 29
drag, startPoint x: 155, startPoint y: 204, endPoint x: 149, endPoint y: 226, distance: 23.4
click at [149, 213] on html at bounding box center [327, 198] width 396 height 29
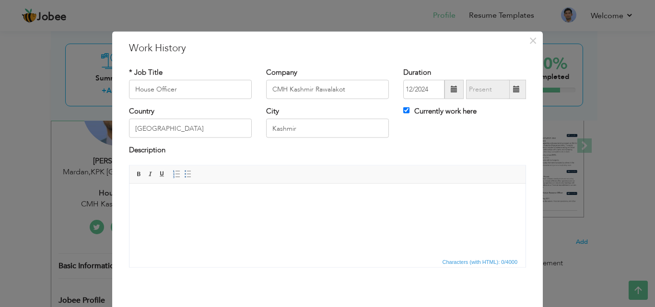
click at [149, 213] on html at bounding box center [327, 198] width 396 height 29
click at [419, 213] on html at bounding box center [327, 198] width 396 height 29
drag, startPoint x: 419, startPoint y: 218, endPoint x: 300, endPoint y: 210, distance: 119.6
click at [300, 210] on html at bounding box center [327, 198] width 396 height 29
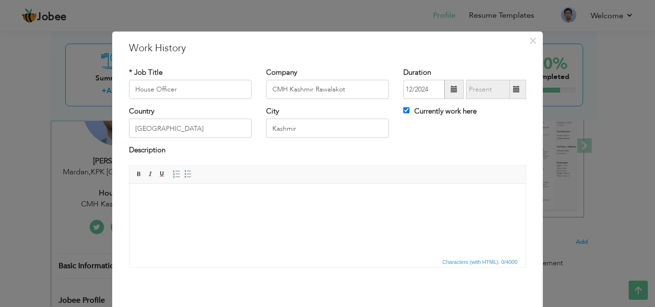
click at [300, 210] on html at bounding box center [327, 198] width 396 height 29
click at [504, 258] on span "Characters (with HTML): 0/4000" at bounding box center [480, 261] width 79 height 9
click at [477, 263] on span "Characters (with HTML): 0/4000" at bounding box center [480, 261] width 79 height 9
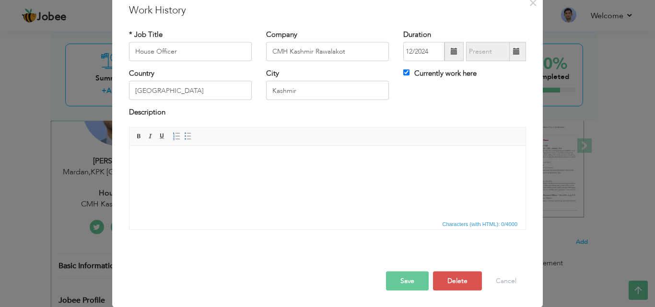
drag, startPoint x: 155, startPoint y: 154, endPoint x: 129, endPoint y: 163, distance: 27.6
click at [129, 163] on html at bounding box center [327, 160] width 396 height 29
click at [174, 136] on span at bounding box center [177, 136] width 8 height 8
click at [184, 137] on span at bounding box center [188, 136] width 8 height 8
drag, startPoint x: 159, startPoint y: 172, endPoint x: 328, endPoint y: 167, distance: 169.8
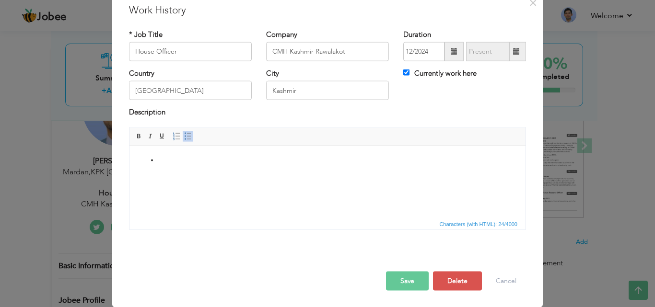
click at [328, 167] on html at bounding box center [327, 160] width 396 height 29
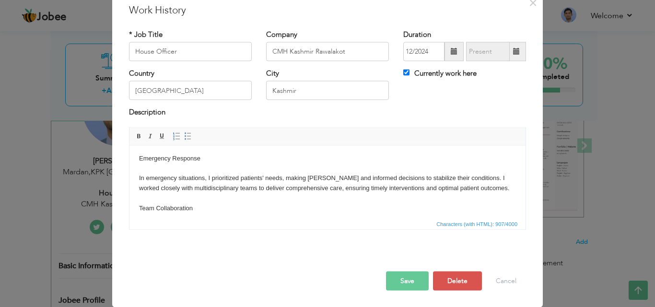
scroll to position [88, 0]
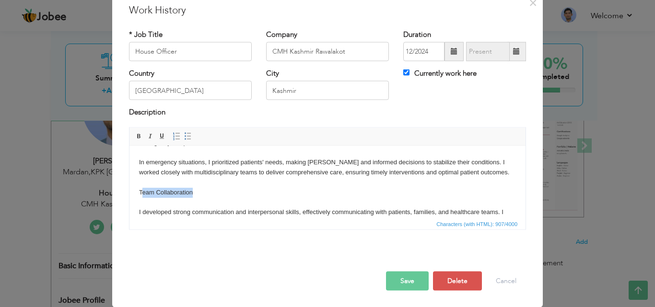
drag, startPoint x: 197, startPoint y: 193, endPoint x: 142, endPoint y: 191, distance: 54.7
click at [142, 191] on body "House Officer Doctor Experience Clinical Excellence As a House Officer Doctor, …" at bounding box center [327, 148] width 377 height 160
drag, startPoint x: 201, startPoint y: 193, endPoint x: 136, endPoint y: 194, distance: 65.2
click at [136, 194] on html "House Officer Doctor Experience Clinical Excellence As a House Officer Doctor, …" at bounding box center [327, 147] width 396 height 179
click at [134, 132] on link "Bold" at bounding box center [139, 136] width 11 height 11
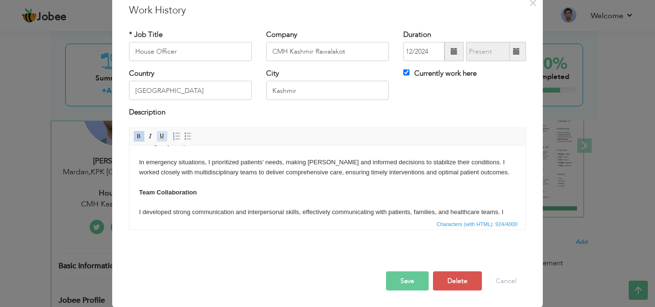
click at [161, 141] on link "Underline" at bounding box center [162, 136] width 11 height 11
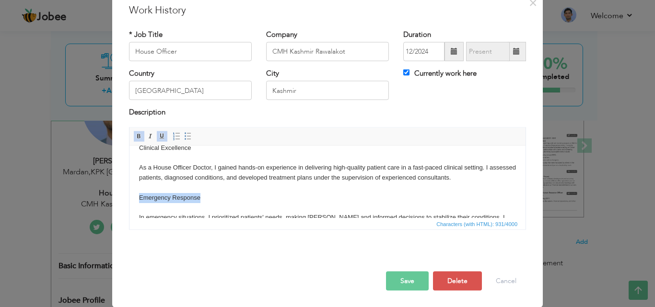
drag, startPoint x: 206, startPoint y: 198, endPoint x: 139, endPoint y: 194, distance: 67.3
click at [139, 194] on body "House Officer Doctor Experience Clinical Excellence As a House Officer Doctor, …" at bounding box center [327, 203] width 377 height 160
click at [159, 132] on span at bounding box center [162, 136] width 8 height 8
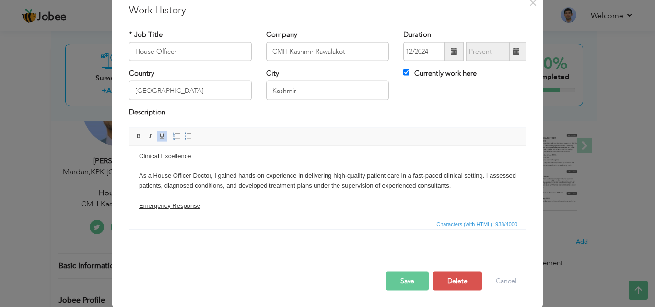
scroll to position [0, 0]
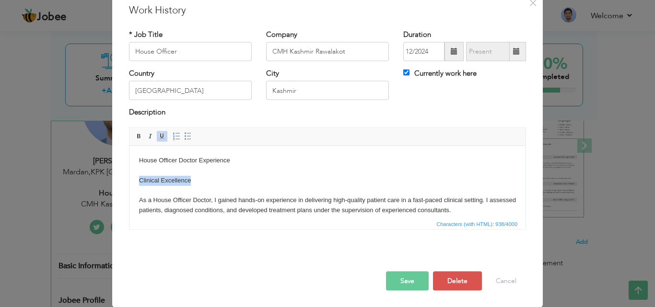
drag, startPoint x: 192, startPoint y: 182, endPoint x: 136, endPoint y: 175, distance: 56.9
click at [136, 178] on html "House Officer Doctor Experience Clinical Excellence As a House Officer Doctor, …" at bounding box center [327, 235] width 396 height 179
click at [157, 139] on link "Underline" at bounding box center [162, 136] width 11 height 11
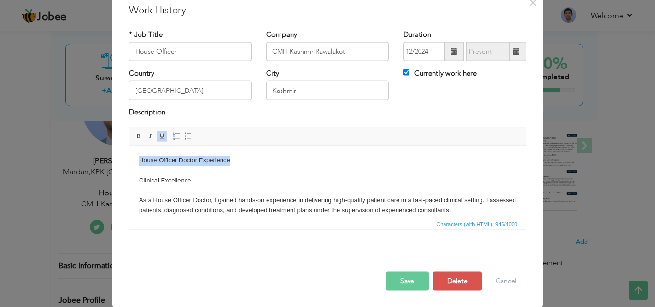
drag, startPoint x: 241, startPoint y: 158, endPoint x: 264, endPoint y: 289, distance: 132.9
click at [133, 146] on html "House Officer Doctor Experience Clinical Excellence As a House Officer Doctor, …" at bounding box center [327, 235] width 396 height 179
click at [162, 134] on span at bounding box center [162, 136] width 8 height 8
click at [135, 137] on span at bounding box center [139, 136] width 8 height 8
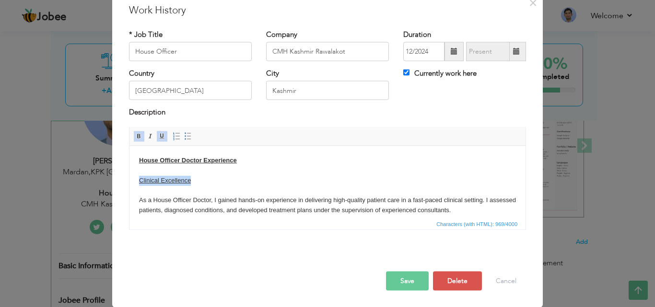
drag, startPoint x: 213, startPoint y: 183, endPoint x: 125, endPoint y: 176, distance: 88.5
click at [129, 176] on html "House Officer Doctor Experience Clinical Excellence As a House Officer Doctor, …" at bounding box center [327, 235] width 396 height 179
click at [136, 135] on span at bounding box center [139, 136] width 8 height 8
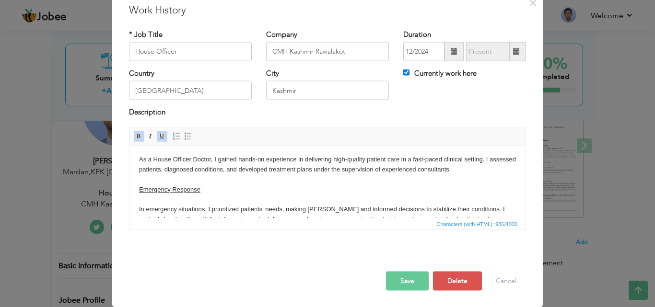
scroll to position [58, 0]
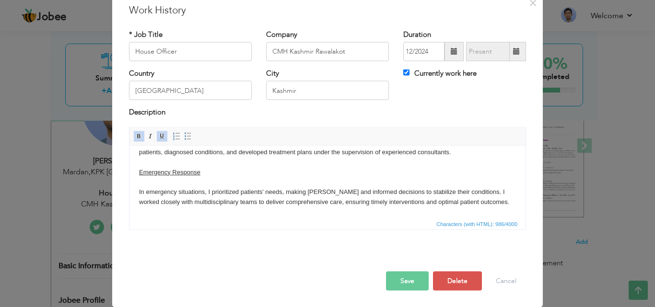
drag, startPoint x: 521, startPoint y: 167, endPoint x: 653, endPoint y: 331, distance: 211.0
drag, startPoint x: 194, startPoint y: 173, endPoint x: 138, endPoint y: 158, distance: 58.0
click at [138, 164] on html "House Officer Doctor Experience Clinical Excellence As a House Officer Doctor, …" at bounding box center [327, 177] width 396 height 179
click at [135, 137] on span at bounding box center [139, 136] width 8 height 8
click at [412, 281] on button "Save" at bounding box center [407, 280] width 43 height 19
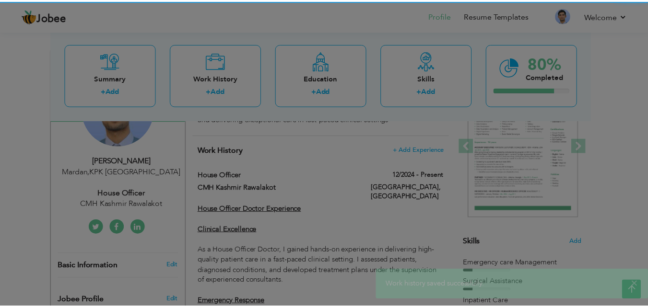
scroll to position [0, 0]
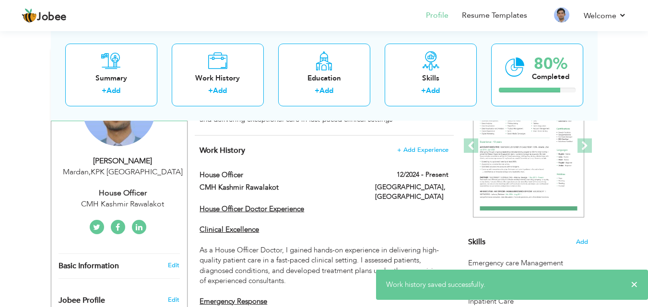
click at [154, 19] on nav "Profile Resume Templates Resume Templates Cover Letters About My Resume Welcome…" at bounding box center [324, 16] width 604 height 26
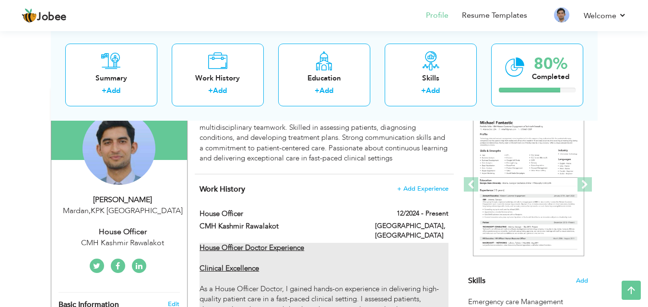
scroll to position [84, 0]
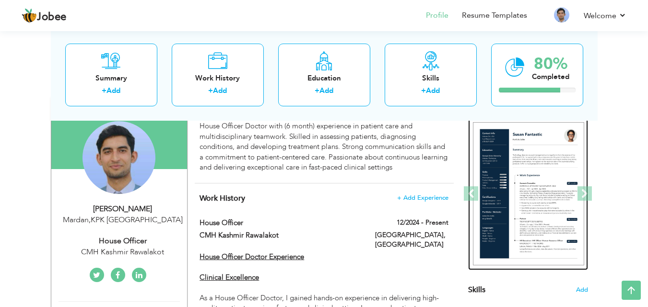
click at [546, 160] on img at bounding box center [528, 194] width 111 height 144
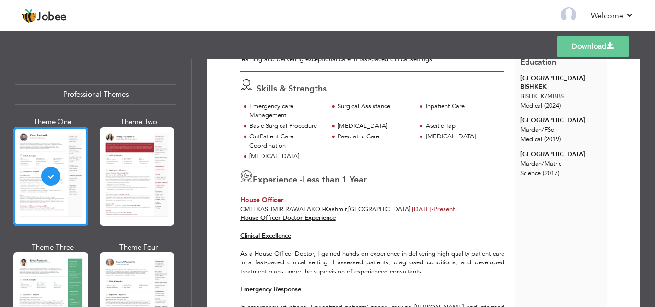
scroll to position [94, 0]
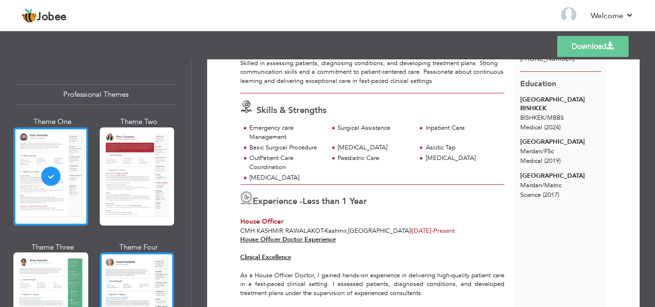
click at [164, 260] on div at bounding box center [137, 302] width 75 height 98
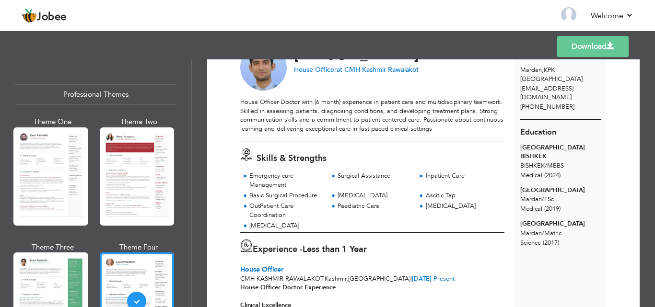
scroll to position [0, 0]
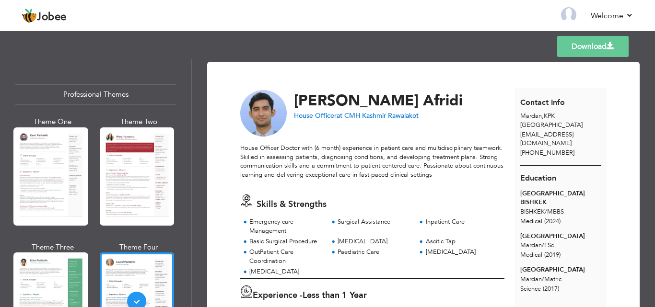
click at [61, 174] on div at bounding box center [50, 177] width 75 height 98
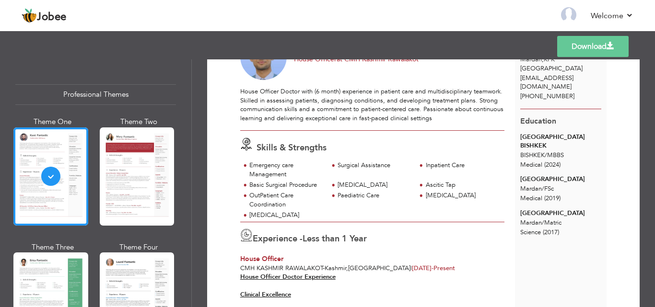
scroll to position [46, 0]
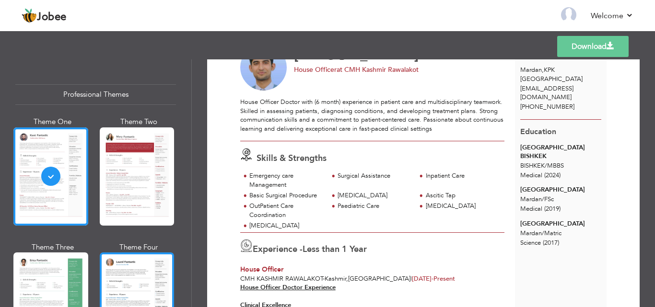
click at [134, 270] on div at bounding box center [137, 302] width 75 height 98
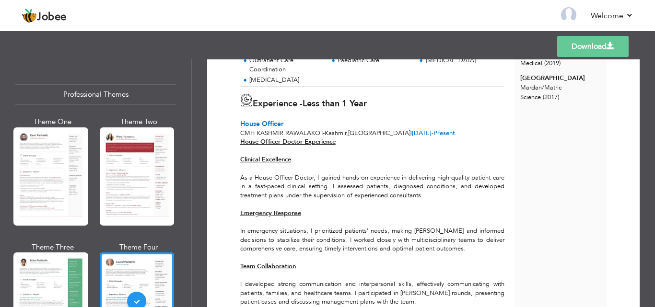
scroll to position [238, 0]
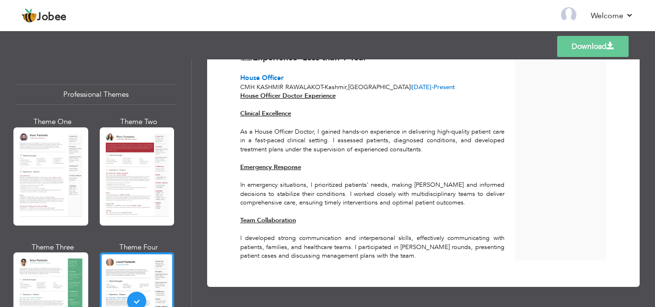
click at [581, 43] on link "Download" at bounding box center [592, 46] width 71 height 21
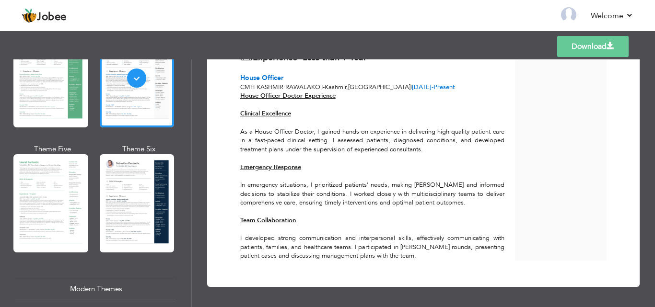
scroll to position [235, 0]
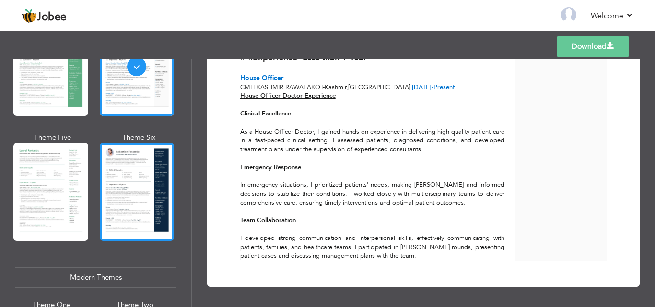
click at [126, 180] on div at bounding box center [137, 192] width 75 height 98
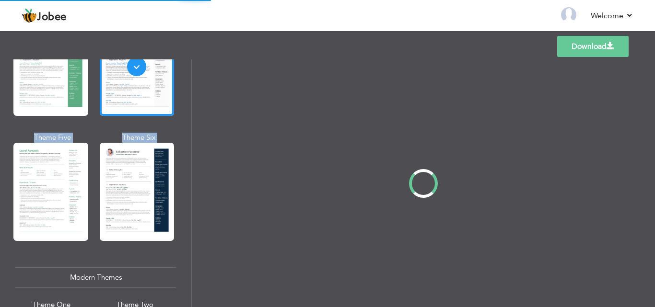
drag, startPoint x: 191, startPoint y: 115, endPoint x: 191, endPoint y: 139, distance: 24.4
click at [191, 139] on div "Professional Themes Theme One Theme Two Theme Three Theme Four" at bounding box center [327, 183] width 655 height 248
drag, startPoint x: 190, startPoint y: 116, endPoint x: 191, endPoint y: 126, distance: 10.2
click at [191, 126] on div "Professional Themes Theme One Theme Two Theme Three Theme Four" at bounding box center [327, 183] width 655 height 248
click at [190, 125] on div "Professional Themes Theme One Theme Two Theme Three Theme Four" at bounding box center [327, 183] width 655 height 248
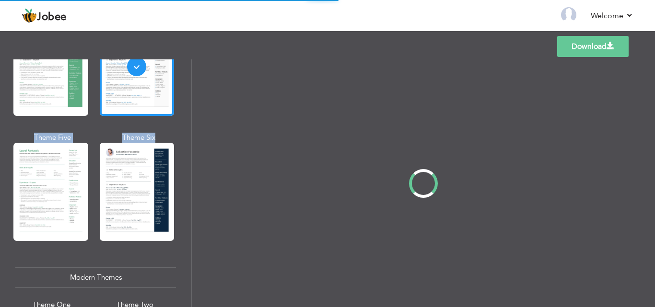
drag, startPoint x: 188, startPoint y: 118, endPoint x: 191, endPoint y: 127, distance: 8.5
click at [191, 127] on div "Professional Themes Theme One Theme Two Theme Three Theme Four" at bounding box center [327, 183] width 655 height 248
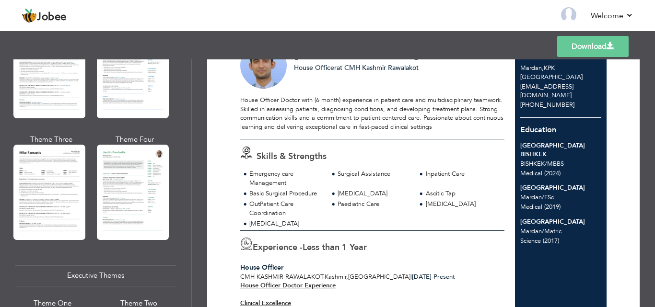
scroll to position [526, 0]
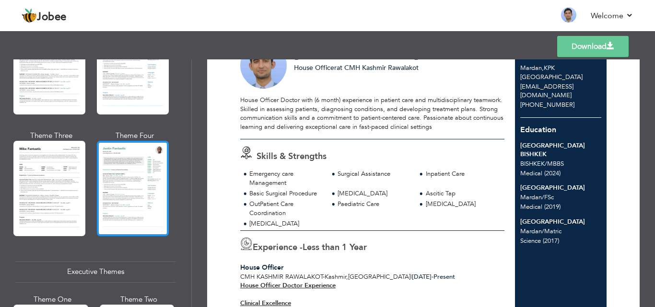
click at [148, 161] on div at bounding box center [133, 188] width 72 height 95
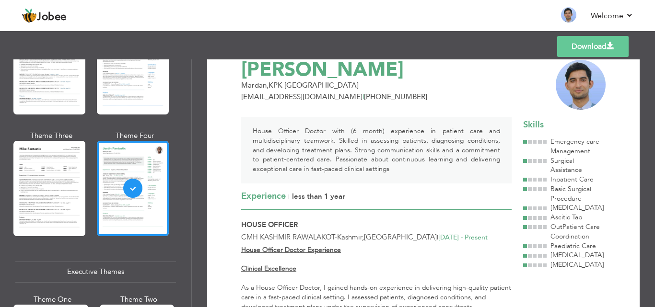
scroll to position [0, 0]
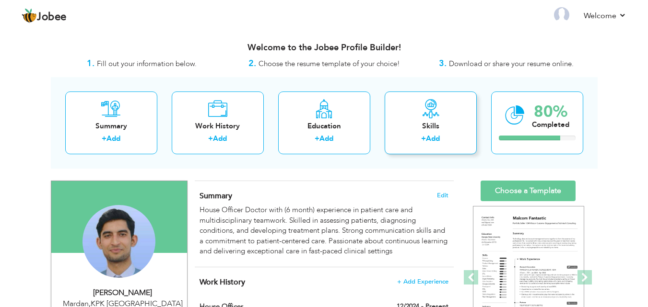
click at [446, 131] on div "Skills" at bounding box center [430, 126] width 77 height 10
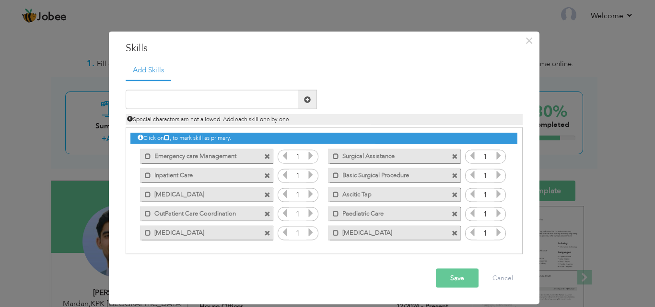
click at [310, 152] on icon at bounding box center [310, 155] width 9 height 9
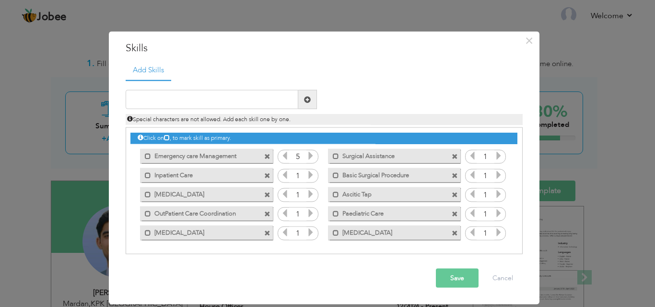
click at [310, 152] on icon at bounding box center [310, 155] width 9 height 9
click at [316, 177] on div "1" at bounding box center [298, 176] width 41 height 14
click at [314, 177] on div "1" at bounding box center [298, 176] width 41 height 14
click at [313, 177] on icon at bounding box center [310, 175] width 9 height 9
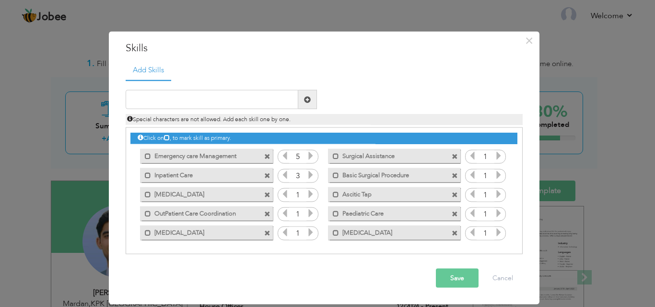
click at [313, 177] on icon at bounding box center [310, 175] width 9 height 9
click at [307, 196] on icon at bounding box center [310, 194] width 9 height 9
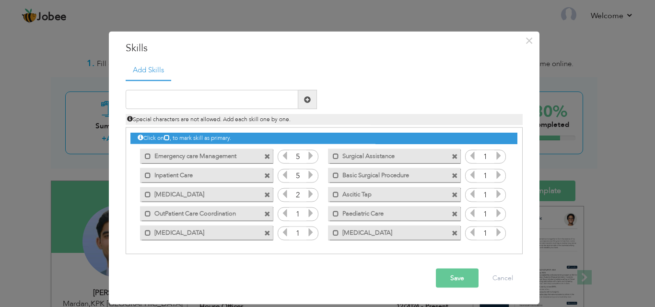
click at [307, 196] on icon at bounding box center [310, 194] width 9 height 9
click at [313, 217] on icon at bounding box center [310, 213] width 9 height 9
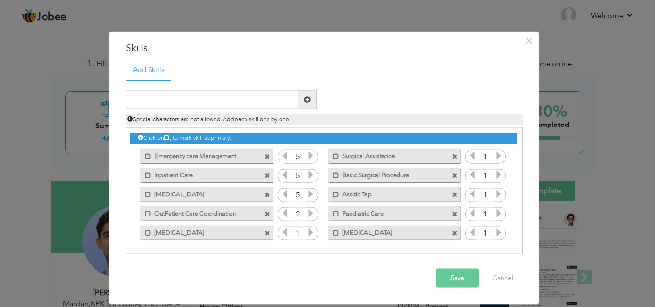
click at [313, 217] on icon at bounding box center [310, 213] width 9 height 9
click at [313, 218] on icon at bounding box center [310, 213] width 9 height 9
click at [312, 232] on icon at bounding box center [310, 232] width 9 height 9
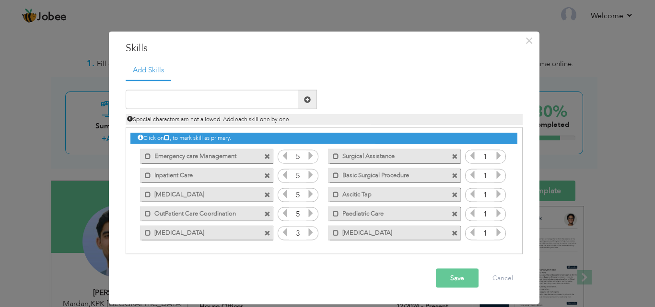
click at [312, 232] on icon at bounding box center [310, 232] width 9 height 9
click at [499, 233] on icon at bounding box center [498, 232] width 9 height 9
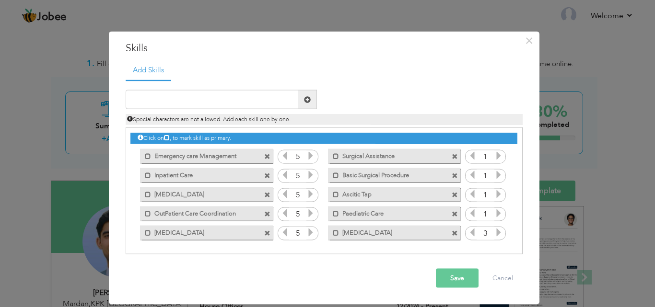
click at [499, 233] on icon at bounding box center [498, 232] width 9 height 9
drag, startPoint x: 499, startPoint y: 233, endPoint x: 498, endPoint y: 228, distance: 4.9
click at [499, 232] on icon at bounding box center [498, 232] width 9 height 9
drag, startPoint x: 498, startPoint y: 228, endPoint x: 494, endPoint y: 207, distance: 21.9
click at [495, 215] on div "Click on , to mark skill as primary. Mark as primary skill. Emergency care Mana…" at bounding box center [323, 185] width 386 height 114
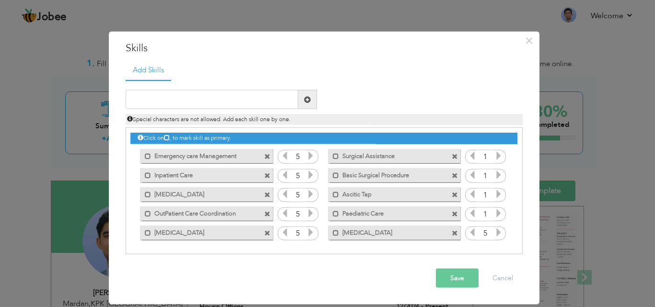
click at [494, 206] on div "Click on , to mark skill as primary. Mark as primary skill. Emergency care Mana…" at bounding box center [323, 185] width 386 height 114
click at [501, 218] on icon at bounding box center [498, 213] width 9 height 9
click at [499, 216] on icon at bounding box center [498, 213] width 9 height 9
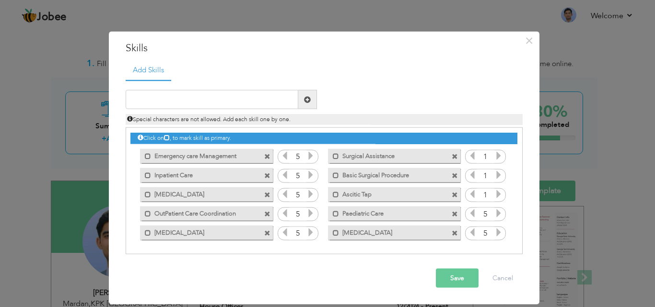
click at [499, 216] on icon at bounding box center [498, 213] width 9 height 9
click at [499, 210] on icon at bounding box center [498, 213] width 9 height 9
click at [496, 181] on span at bounding box center [498, 176] width 9 height 12
click at [497, 192] on icon at bounding box center [498, 194] width 9 height 9
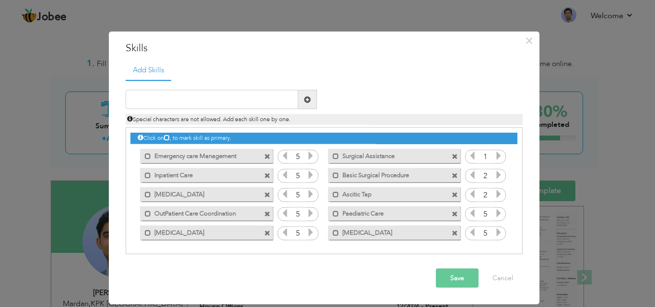
click at [497, 192] on icon at bounding box center [498, 194] width 9 height 9
drag, startPoint x: 497, startPoint y: 190, endPoint x: 497, endPoint y: 173, distance: 17.3
click at [497, 190] on icon at bounding box center [498, 194] width 9 height 9
click at [498, 171] on icon at bounding box center [498, 175] width 9 height 9
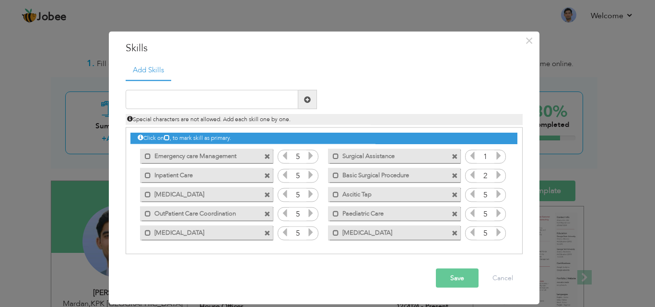
click at [498, 171] on icon at bounding box center [498, 175] width 9 height 9
click at [498, 157] on icon at bounding box center [498, 155] width 9 height 9
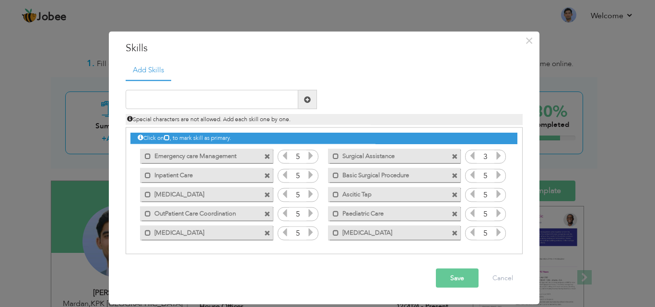
click at [498, 157] on icon at bounding box center [498, 155] width 9 height 9
click at [455, 274] on button "Save" at bounding box center [457, 278] width 43 height 19
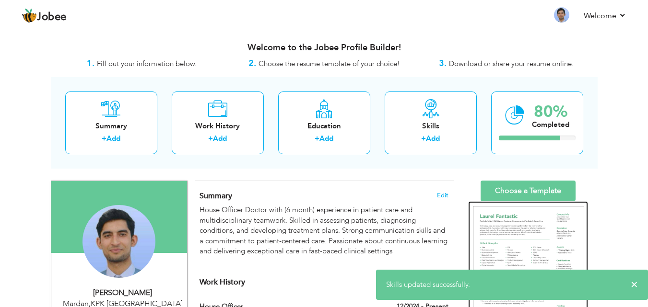
click at [532, 219] on img at bounding box center [528, 278] width 111 height 144
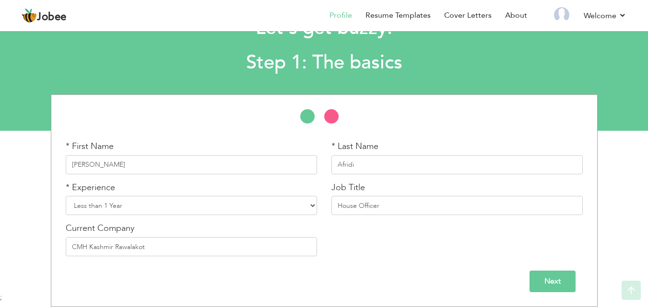
scroll to position [41, 0]
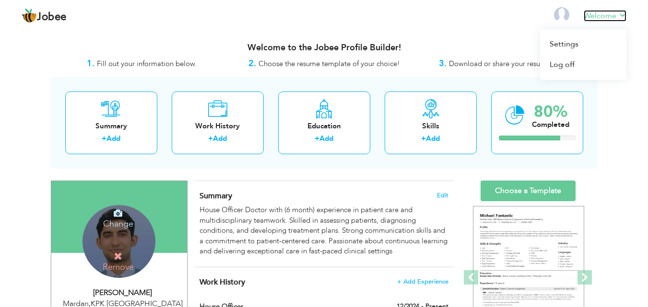
drag, startPoint x: 588, startPoint y: 15, endPoint x: 600, endPoint y: 22, distance: 13.1
click at [588, 15] on link "Welcome" at bounding box center [604, 16] width 43 height 12
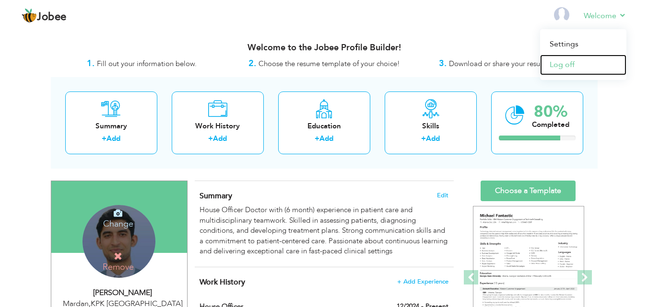
click at [566, 64] on link "Log off" at bounding box center [583, 65] width 86 height 21
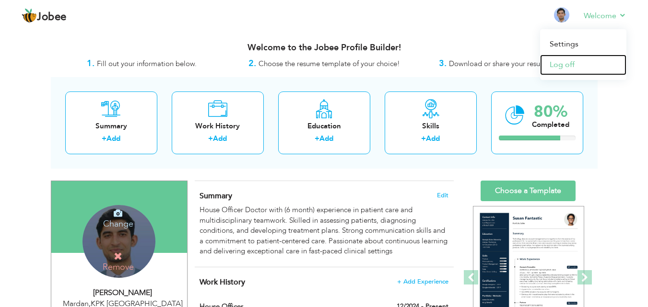
click at [566, 64] on link "Log off" at bounding box center [583, 65] width 86 height 21
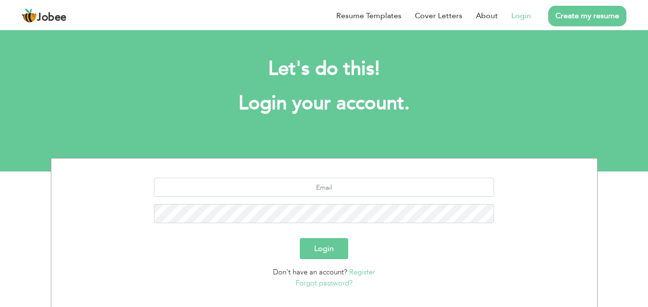
click at [360, 273] on link "Register" at bounding box center [362, 272] width 26 height 10
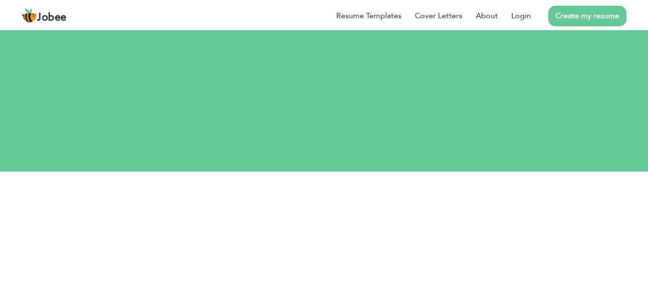
click at [606, 16] on link "Create my resume" at bounding box center [587, 16] width 78 height 21
